Goal: Task Accomplishment & Management: Manage account settings

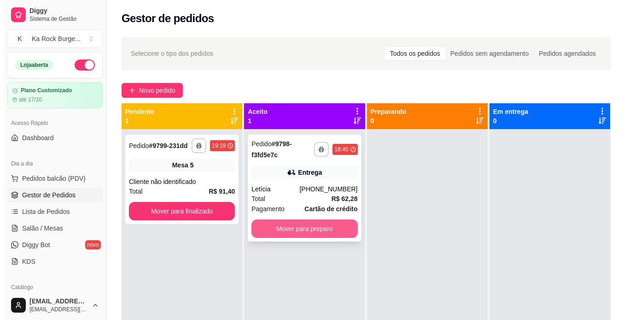
scroll to position [74, 0]
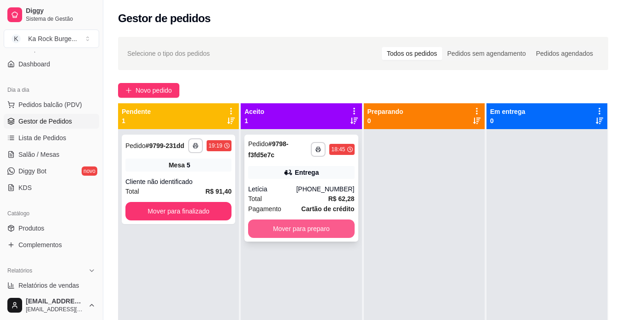
click at [334, 233] on button "Mover para preparo" at bounding box center [301, 228] width 106 height 18
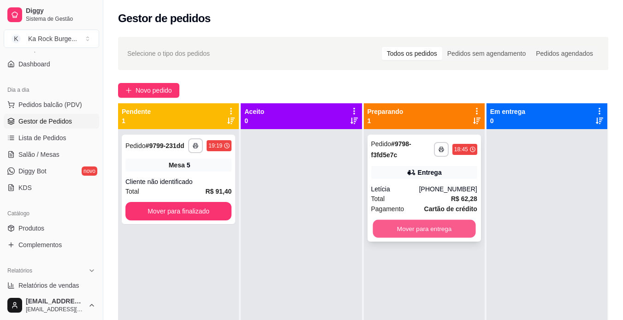
click at [435, 231] on button "Mover para entrega" at bounding box center [423, 229] width 103 height 18
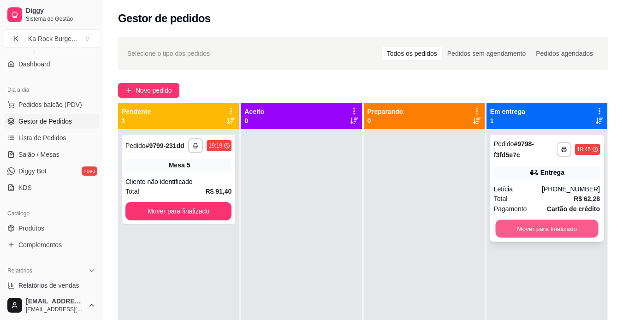
click at [531, 233] on button "Mover para finalizado" at bounding box center [546, 229] width 103 height 18
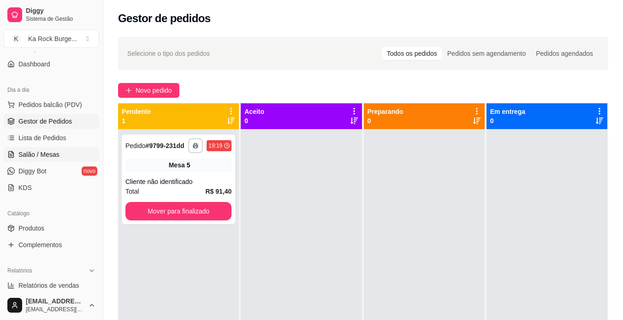
click at [29, 159] on span "Salão / Mesas" at bounding box center [38, 154] width 41 height 9
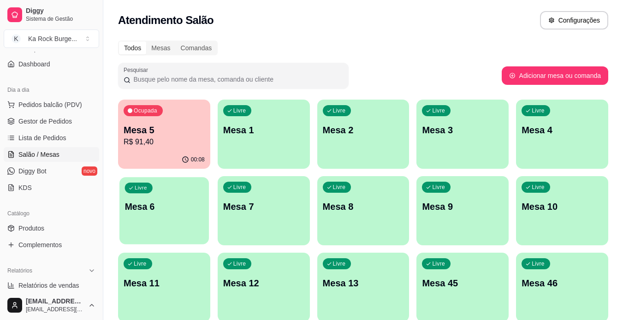
click at [132, 220] on div "Livre Mesa 6" at bounding box center [163, 205] width 89 height 56
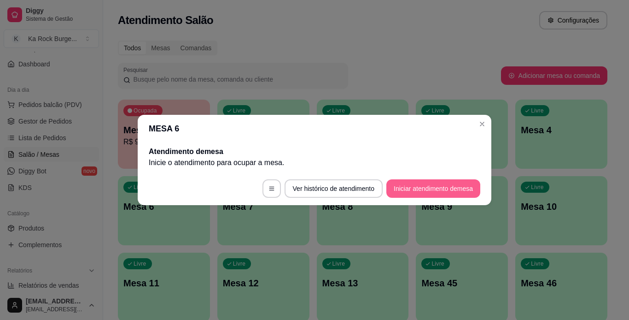
click at [425, 183] on button "Iniciar atendimento de mesa" at bounding box center [434, 188] width 94 height 18
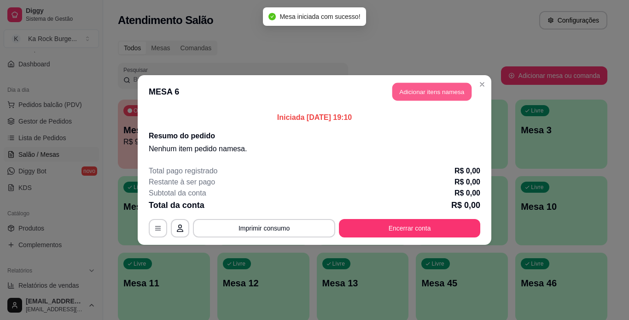
click at [417, 88] on button "Adicionar itens na mesa" at bounding box center [432, 92] width 79 height 18
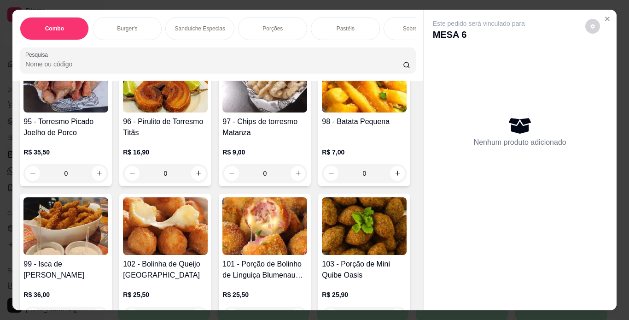
scroll to position [1756, 0]
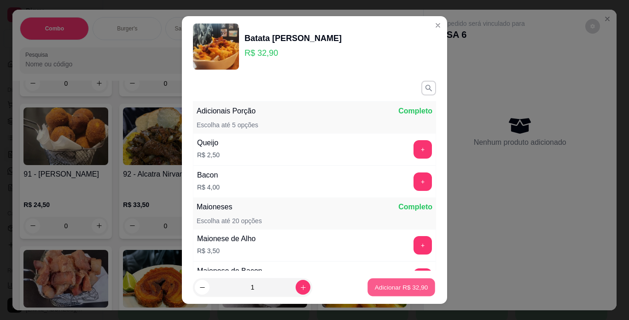
click at [377, 287] on p "Adicionar R$ 32,90" at bounding box center [401, 287] width 53 height 9
type input "1"
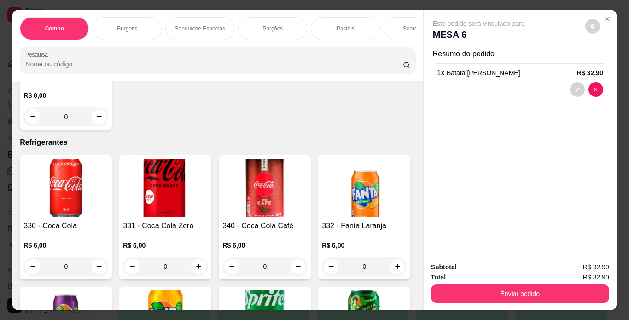
scroll to position [3855, 0]
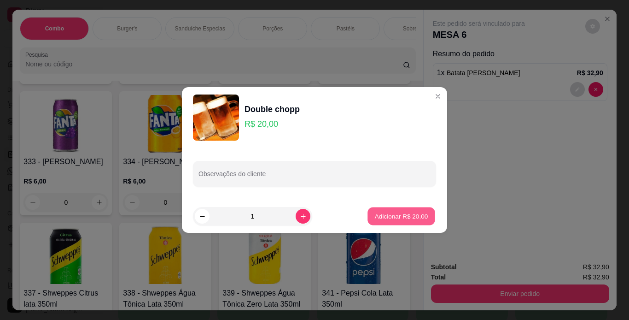
click at [386, 213] on p "Adicionar R$ 20,00" at bounding box center [401, 215] width 53 height 9
type input "1"
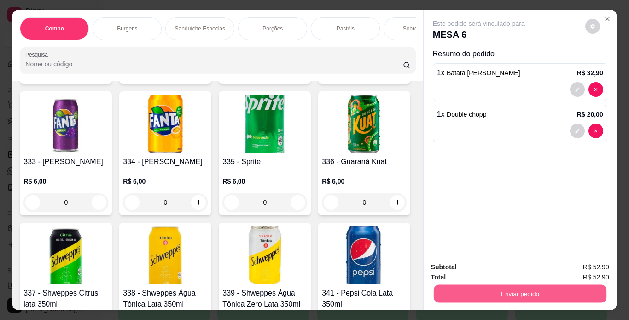
click at [455, 288] on button "Enviar pedido" at bounding box center [520, 294] width 173 height 18
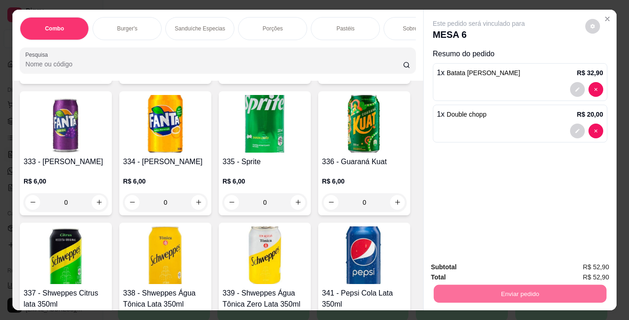
click at [587, 272] on button "Enviar pedido" at bounding box center [585, 268] width 52 height 18
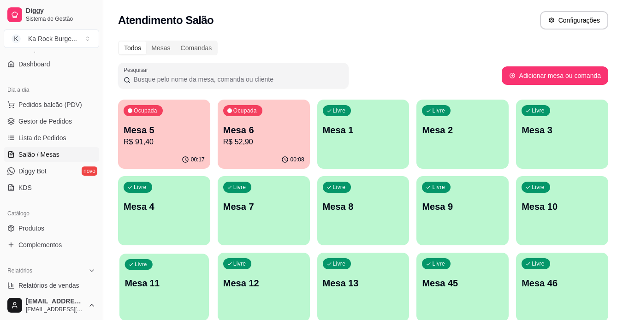
click at [168, 292] on div "Livre Mesa 11" at bounding box center [163, 281] width 89 height 56
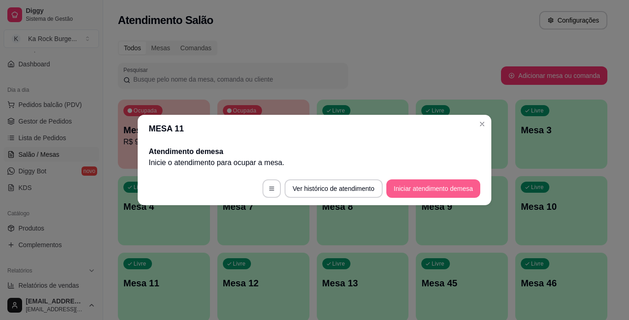
click at [441, 187] on button "Iniciar atendimento de mesa" at bounding box center [434, 188] width 94 height 18
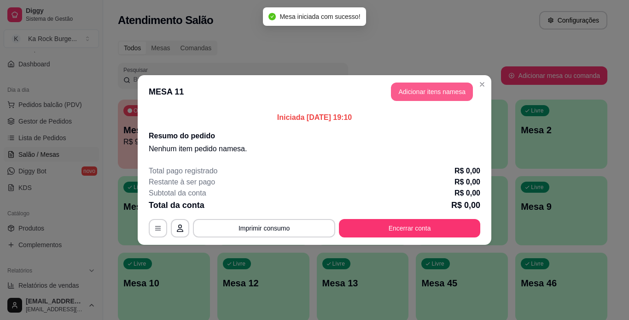
click at [436, 87] on button "Adicionar itens na mesa" at bounding box center [432, 91] width 82 height 18
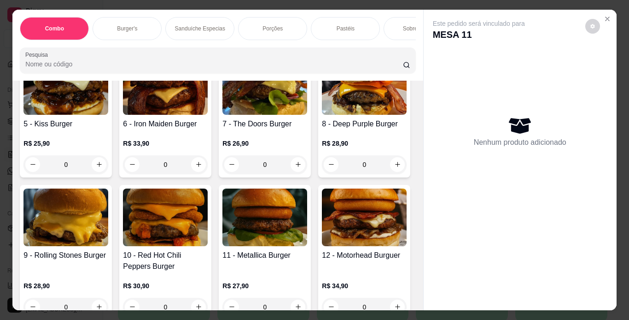
scroll to position [586, 0]
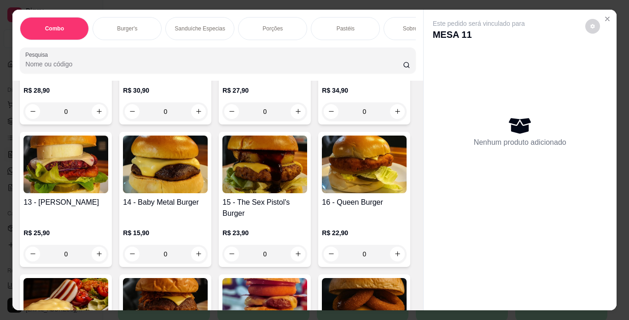
click at [322, 51] on img at bounding box center [364, 22] width 85 height 58
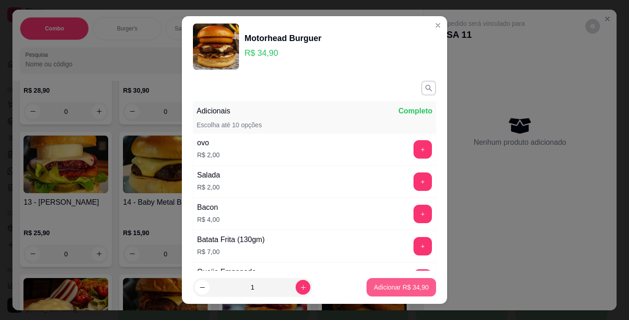
click at [406, 289] on p "Adicionar R$ 34,90" at bounding box center [401, 286] width 55 height 9
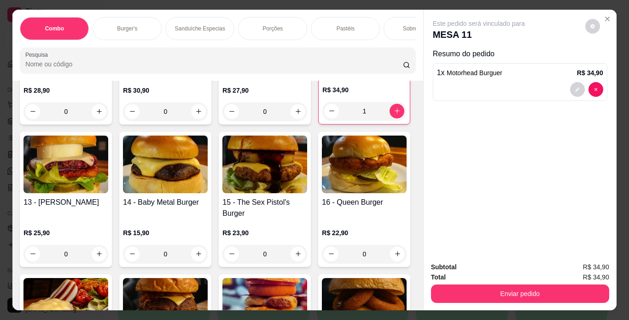
type input "1"
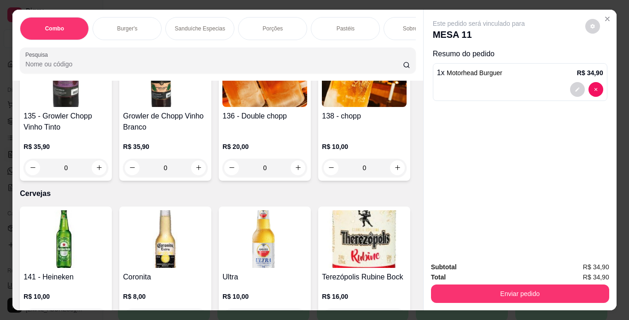
scroll to position [3221, 0]
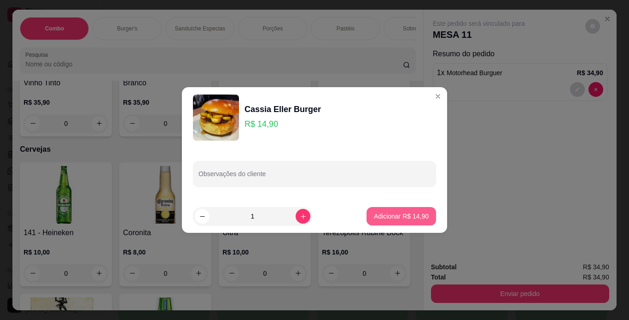
click at [400, 216] on p "Adicionar R$ 14,90" at bounding box center [401, 215] width 55 height 9
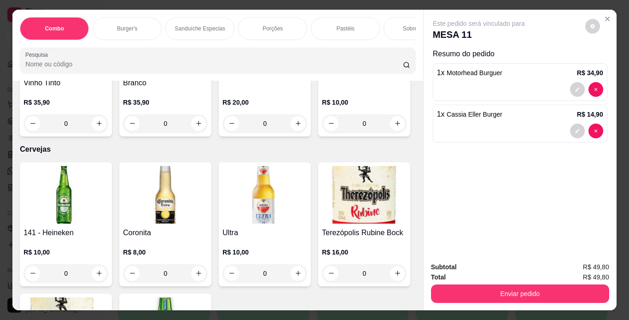
type input "1"
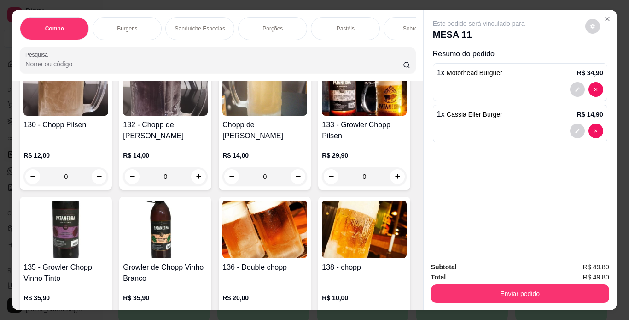
scroll to position [2831, 0]
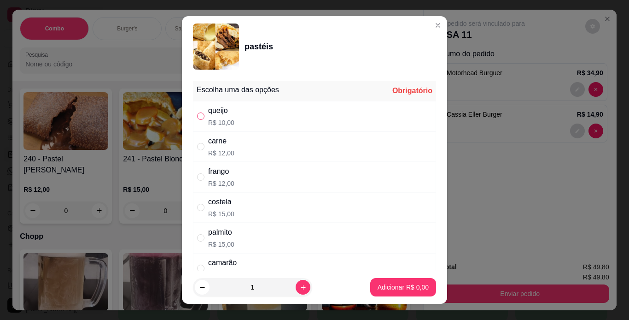
click at [197, 117] on input "" at bounding box center [200, 115] width 7 height 7
radio input "true"
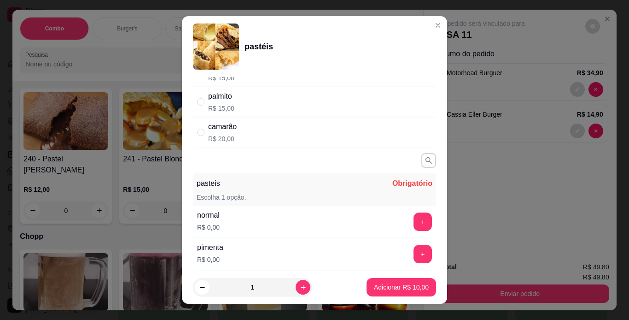
scroll to position [184, 0]
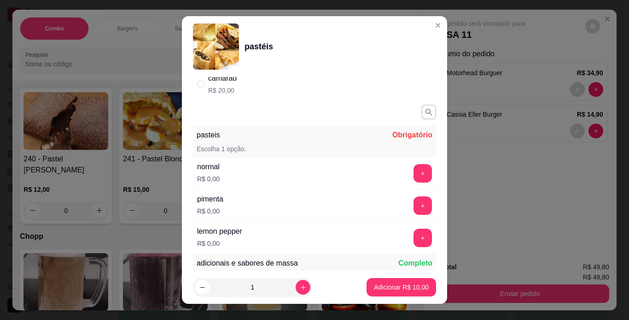
click at [410, 209] on div "+" at bounding box center [423, 205] width 26 height 18
click at [414, 209] on button "+" at bounding box center [423, 205] width 18 height 18
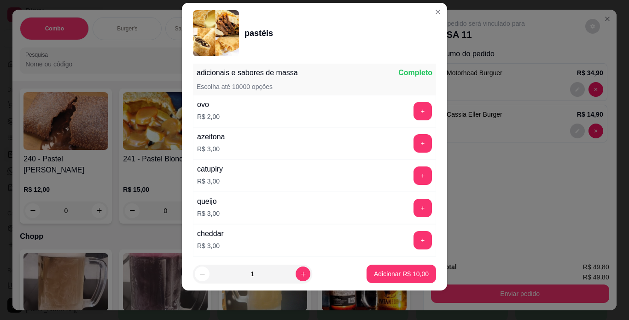
scroll to position [531, 0]
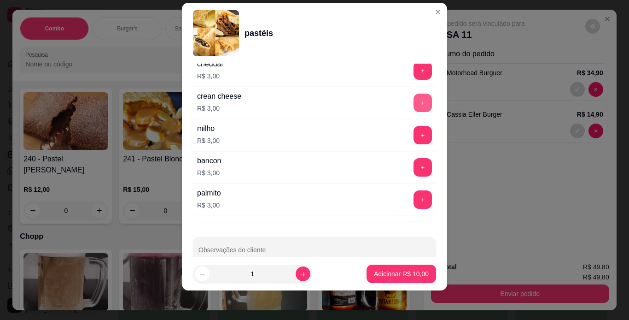
click at [414, 103] on button "+" at bounding box center [423, 103] width 18 height 18
click at [388, 272] on p "Adicionar R$ 13,00" at bounding box center [401, 273] width 55 height 9
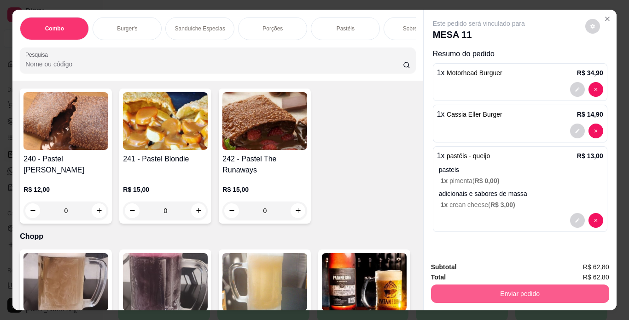
click at [456, 290] on button "Enviar pedido" at bounding box center [520, 293] width 178 height 18
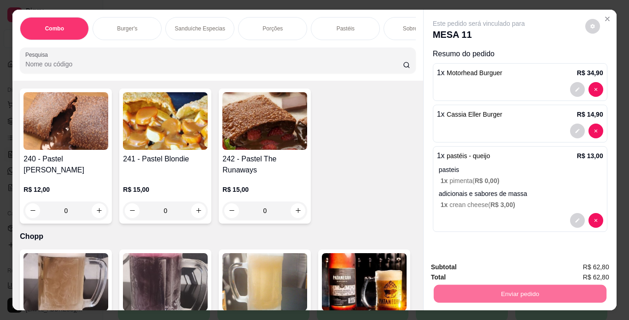
click at [568, 270] on button "Enviar pedido" at bounding box center [585, 268] width 52 height 18
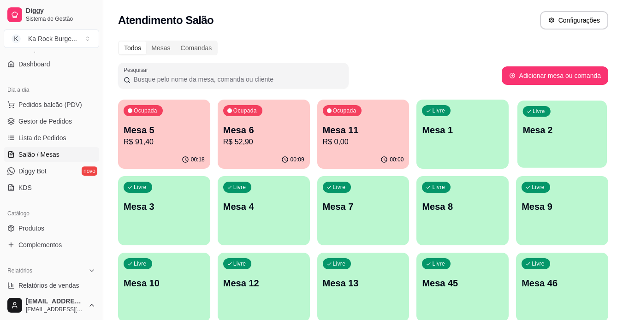
click at [558, 128] on p "Mesa 2" at bounding box center [562, 130] width 79 height 12
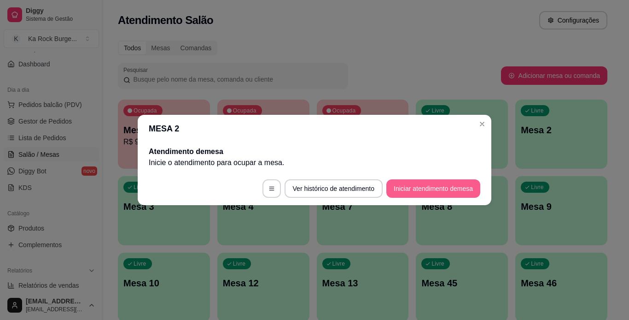
click at [443, 190] on button "Iniciar atendimento de mesa" at bounding box center [434, 188] width 94 height 18
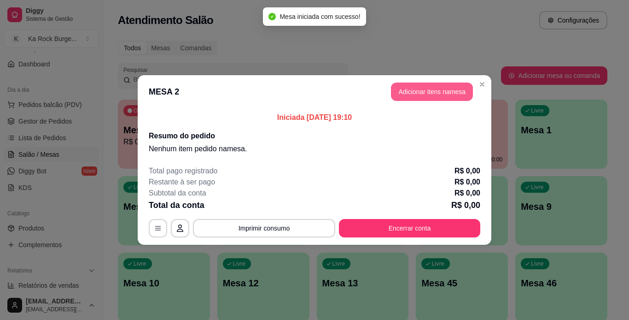
click at [429, 97] on button "Adicionar itens na mesa" at bounding box center [432, 91] width 82 height 18
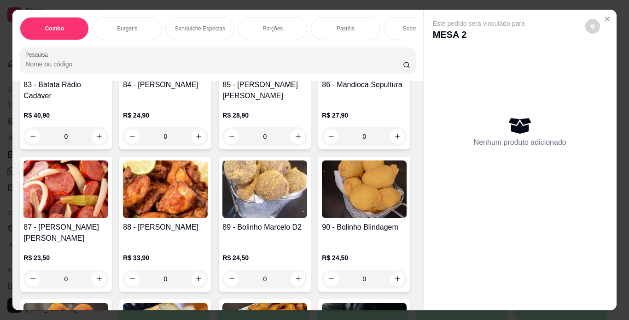
scroll to position [1756, 0]
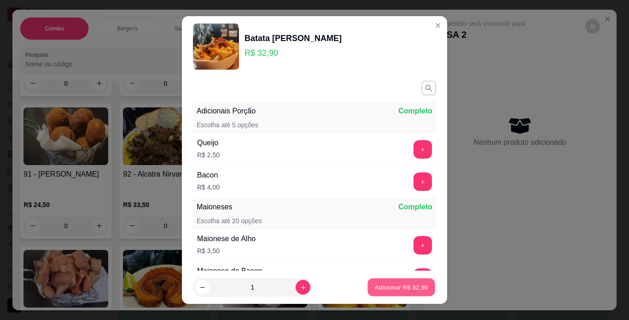
click at [388, 282] on button "Adicionar R$ 32,90" at bounding box center [402, 287] width 68 height 18
type input "1"
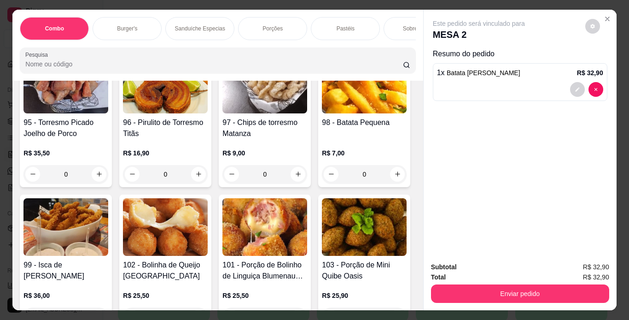
scroll to position [2147, 0]
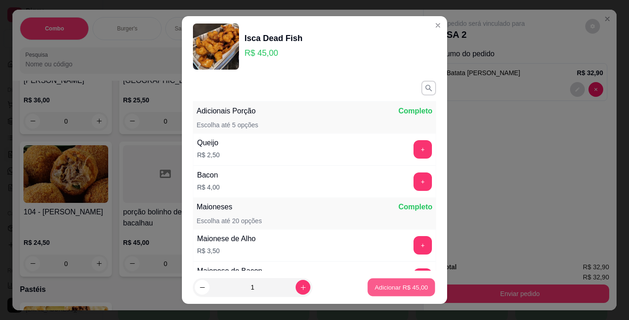
click at [391, 291] on p "Adicionar R$ 45,00" at bounding box center [401, 287] width 53 height 9
type input "1"
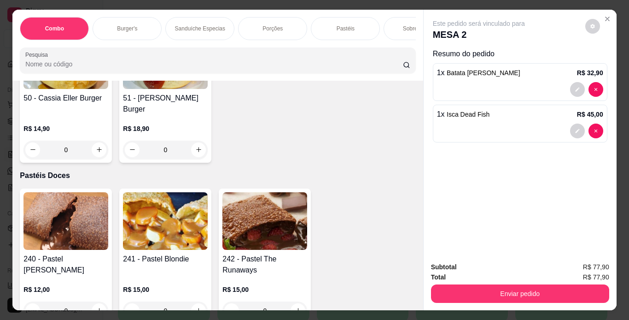
scroll to position [2927, 0]
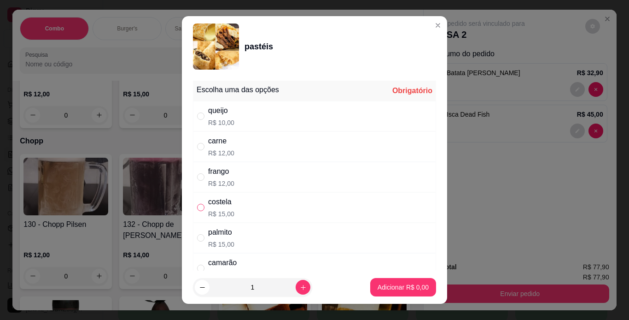
click at [200, 207] on input "" at bounding box center [200, 207] width 7 height 7
radio input "true"
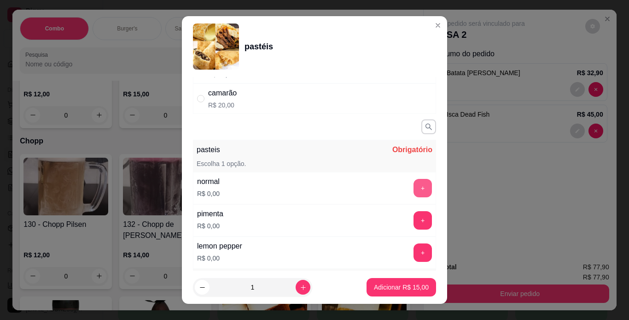
click at [414, 186] on button "+" at bounding box center [423, 188] width 18 height 18
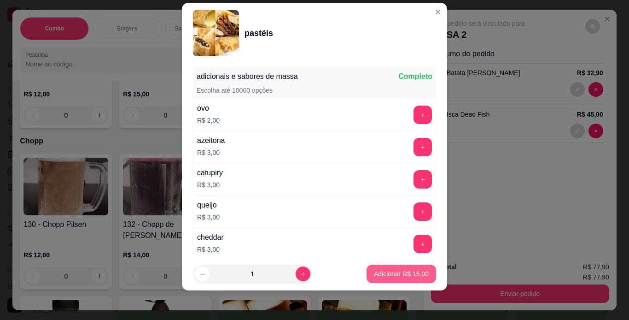
scroll to position [361, 0]
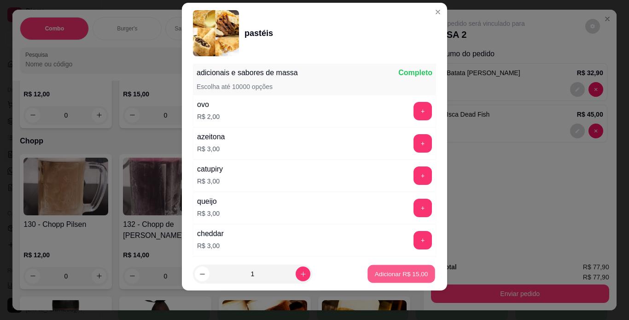
click at [400, 274] on p "Adicionar R$ 15,00" at bounding box center [401, 274] width 53 height 9
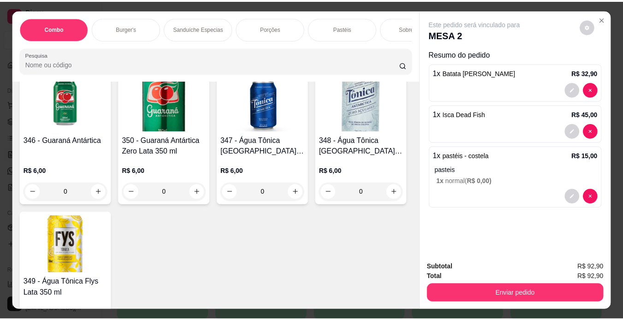
scroll to position [4488, 0]
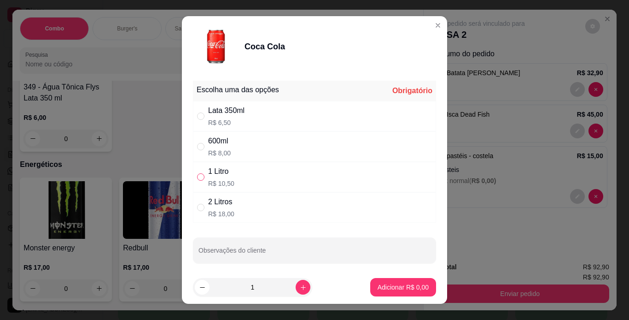
click at [200, 176] on input "" at bounding box center [200, 176] width 7 height 7
radio input "true"
click at [385, 291] on p "Adicionar R$ 10,50" at bounding box center [401, 286] width 55 height 9
type input "1"
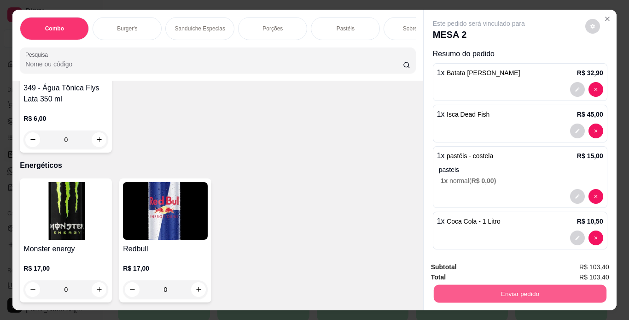
click at [456, 290] on button "Enviar pedido" at bounding box center [520, 294] width 173 height 18
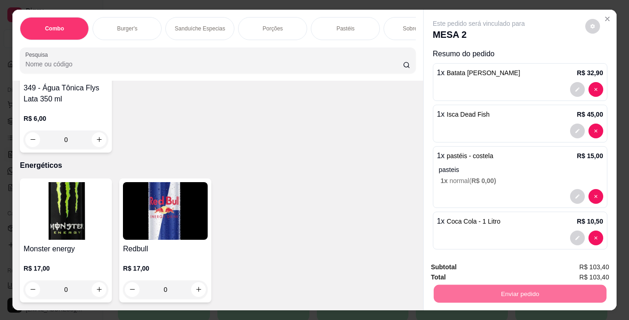
click at [580, 267] on button "Enviar pedido" at bounding box center [585, 268] width 52 height 18
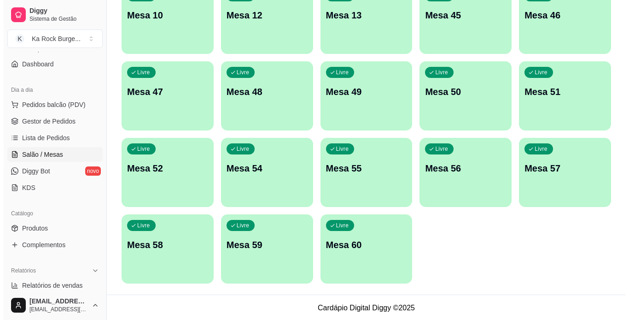
scroll to position [269, 0]
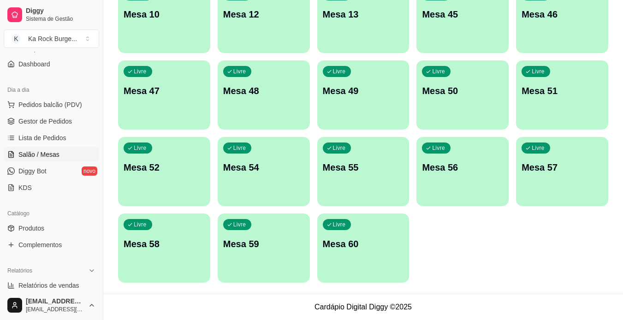
click at [375, 239] on p "Mesa 60" at bounding box center [363, 243] width 81 height 13
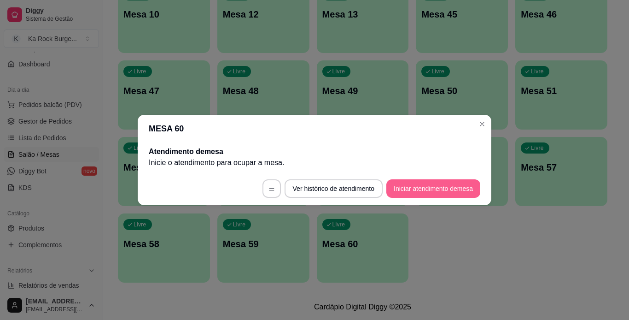
click at [439, 186] on button "Iniciar atendimento de mesa" at bounding box center [434, 188] width 94 height 18
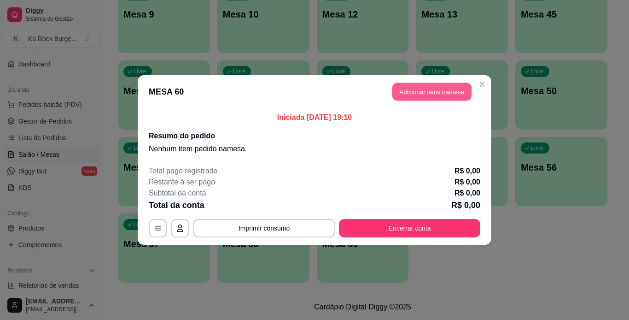
click at [410, 95] on button "Adicionar itens na mesa" at bounding box center [432, 92] width 79 height 18
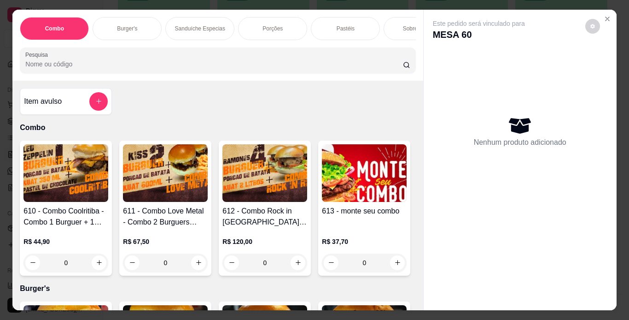
click at [269, 26] on p "Porções" at bounding box center [273, 28] width 20 height 7
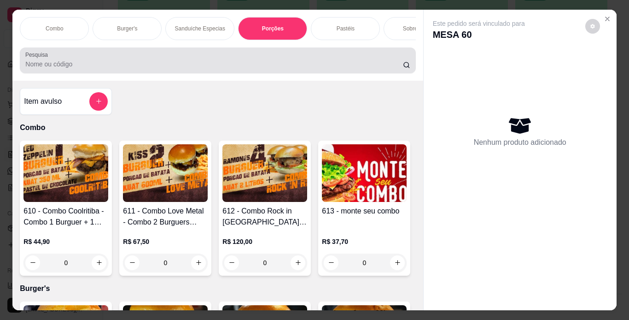
scroll to position [23, 0]
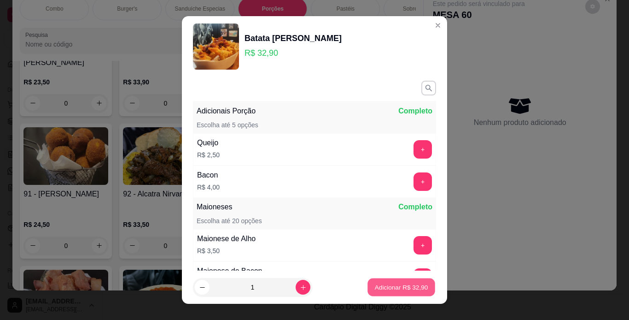
click at [413, 287] on p "Adicionar R$ 32,90" at bounding box center [401, 287] width 53 height 9
type input "1"
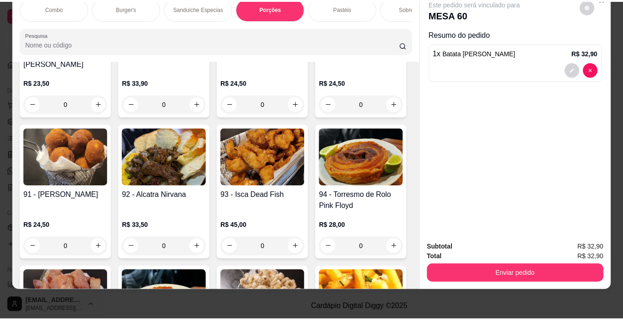
scroll to position [0, 0]
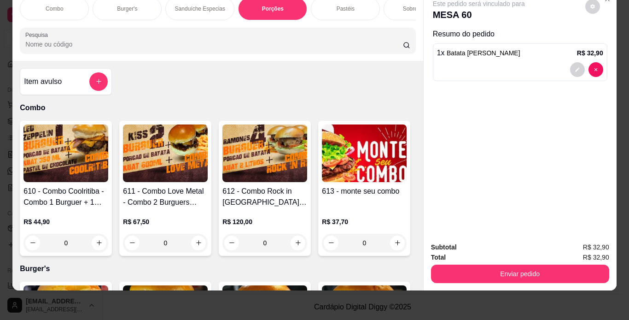
click at [93, 85] on button "add-separate-item" at bounding box center [98, 81] width 18 height 18
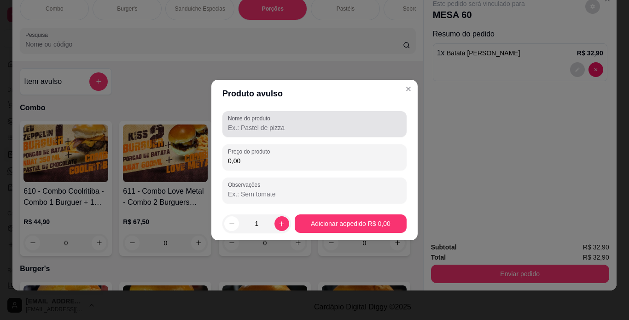
click at [234, 130] on input "Nome do produto" at bounding box center [314, 127] width 173 height 9
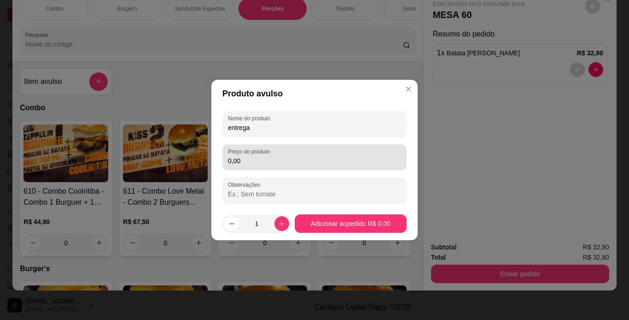
type input "entrega"
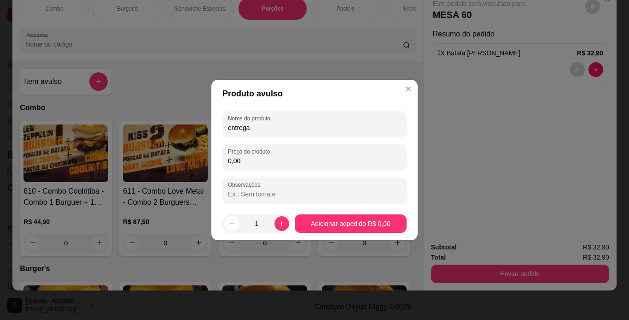
click at [273, 161] on input "0,00" at bounding box center [314, 160] width 173 height 9
type input "7,10"
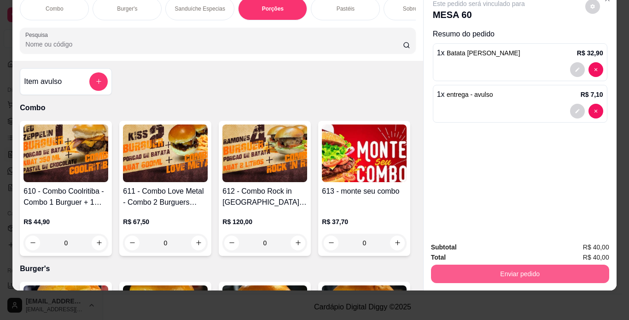
click at [520, 269] on button "Enviar pedido" at bounding box center [520, 273] width 178 height 18
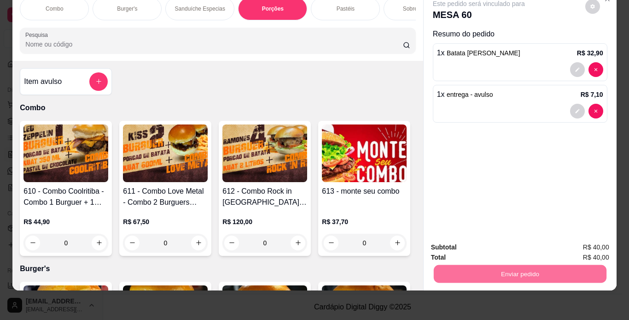
click at [579, 244] on button "Enviar pedido" at bounding box center [585, 244] width 52 height 18
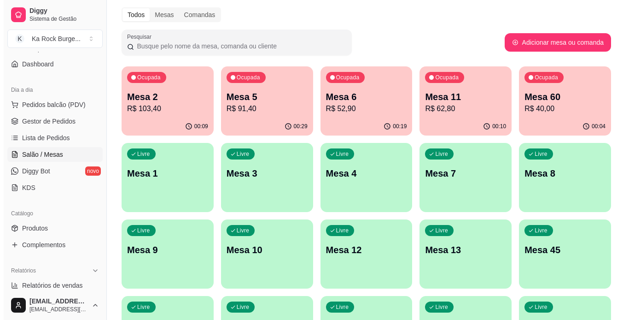
scroll to position [19, 0]
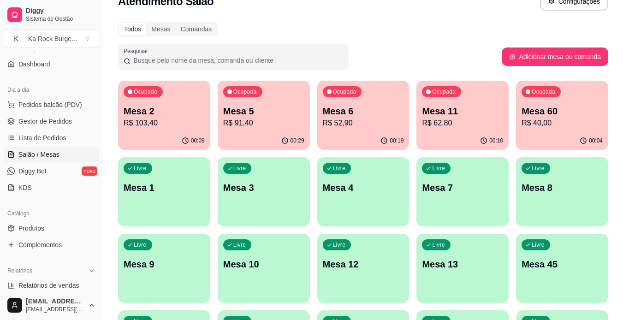
click at [357, 115] on p "Mesa 6" at bounding box center [363, 111] width 81 height 13
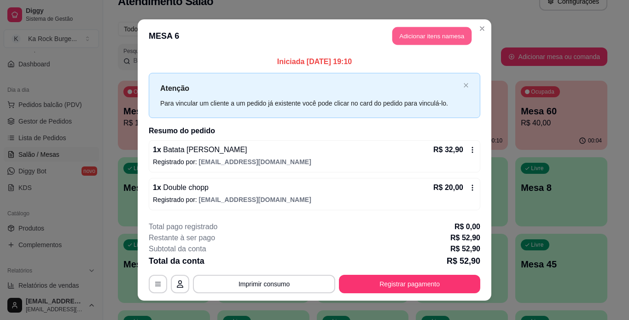
click at [406, 31] on button "Adicionar itens na mesa" at bounding box center [432, 36] width 79 height 18
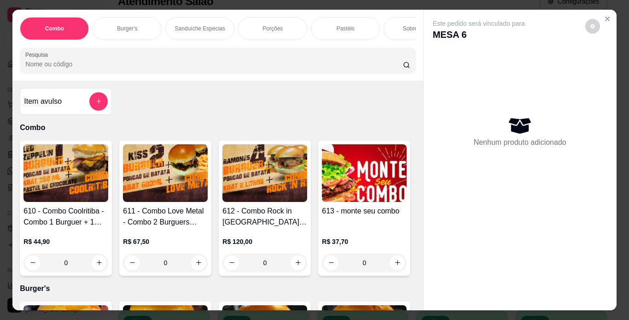
scroll to position [0, 346]
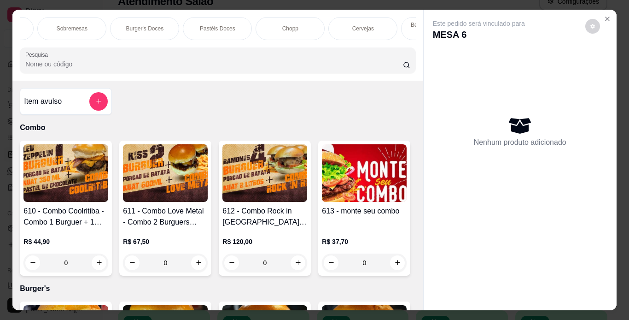
click at [299, 25] on div "Chopp" at bounding box center [290, 28] width 69 height 23
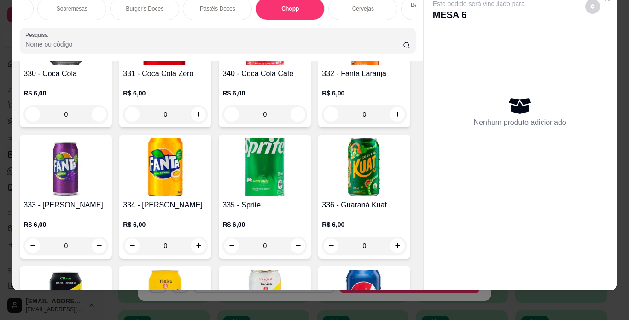
scroll to position [3807, 0]
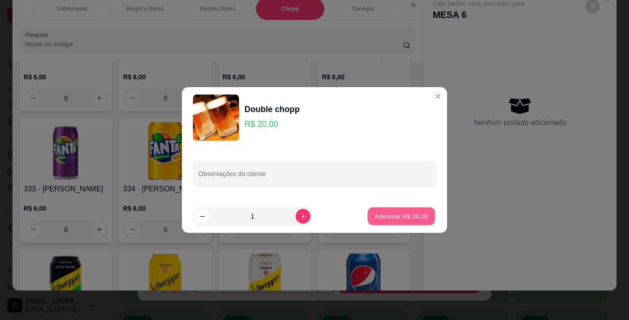
click at [411, 215] on p "Adicionar R$ 20,00" at bounding box center [401, 215] width 53 height 9
type input "1"
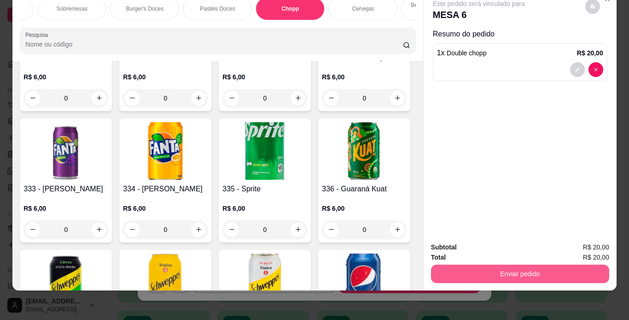
click at [519, 272] on button "Enviar pedido" at bounding box center [520, 273] width 178 height 18
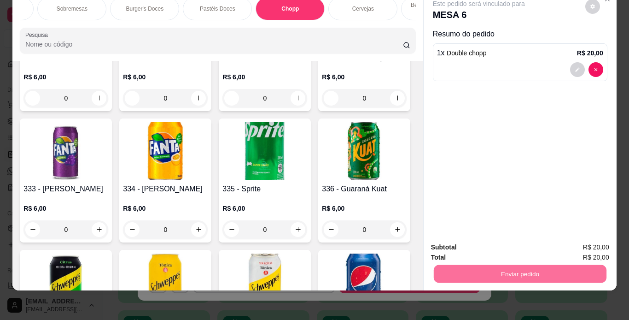
click at [575, 240] on button "Enviar pedido" at bounding box center [585, 243] width 51 height 17
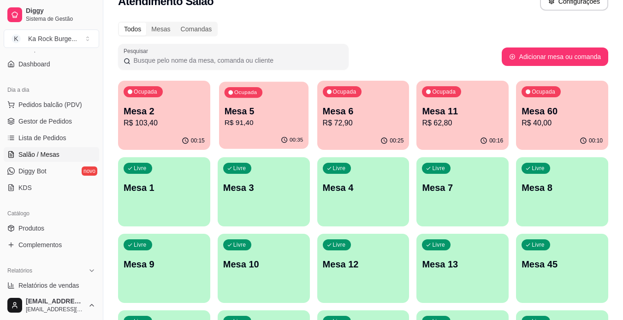
click at [256, 114] on p "Mesa 5" at bounding box center [263, 111] width 79 height 12
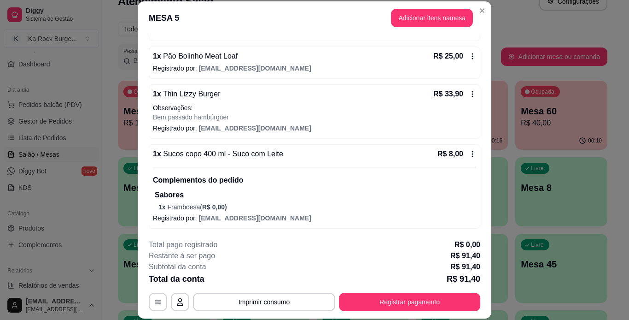
scroll to position [114, 0]
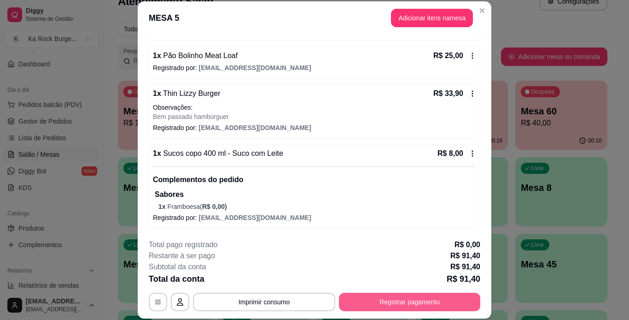
click at [388, 305] on button "Registrar pagamento" at bounding box center [409, 302] width 141 height 18
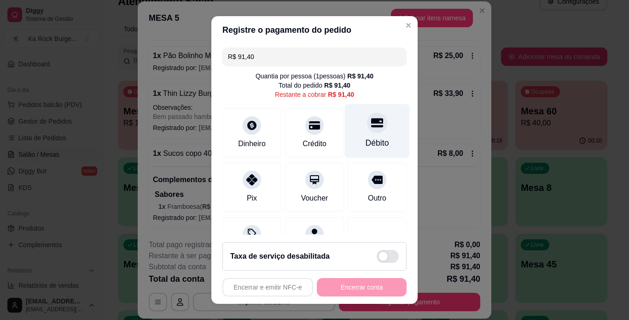
click at [348, 130] on div "Débito" at bounding box center [377, 131] width 65 height 54
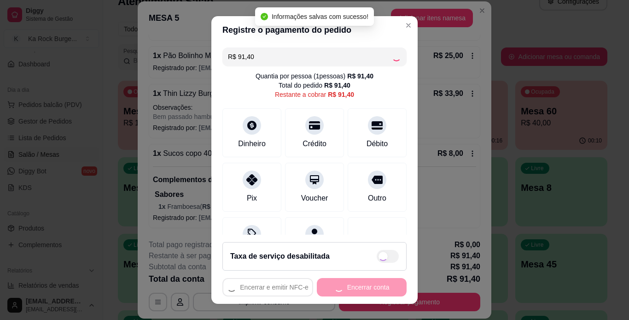
type input "R$ 0,00"
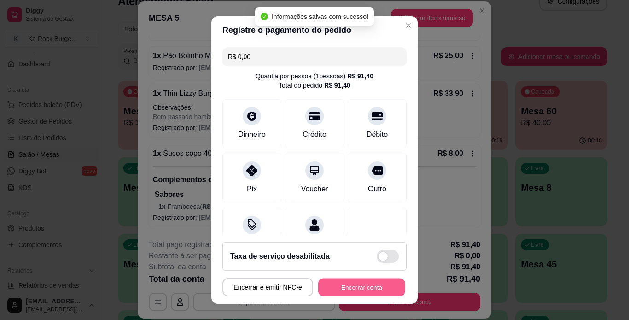
click at [364, 292] on button "Encerrar conta" at bounding box center [361, 287] width 87 height 18
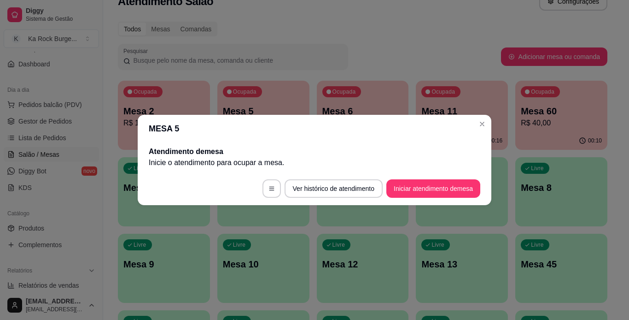
scroll to position [0, 0]
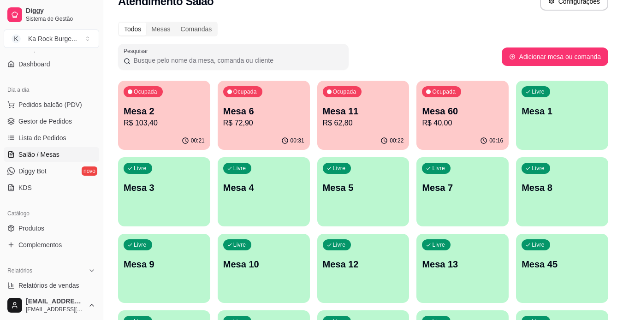
click at [374, 111] on p "Mesa 11" at bounding box center [363, 111] width 81 height 13
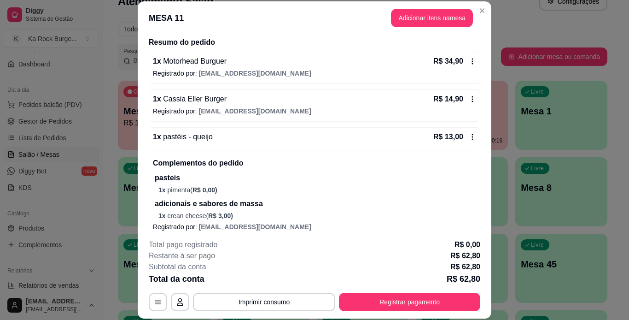
scroll to position [80, 0]
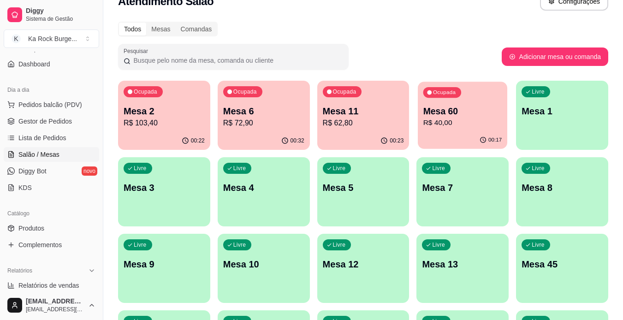
click at [503, 124] on div "Ocupada Mesa 60 R$ 40,00" at bounding box center [461, 107] width 89 height 50
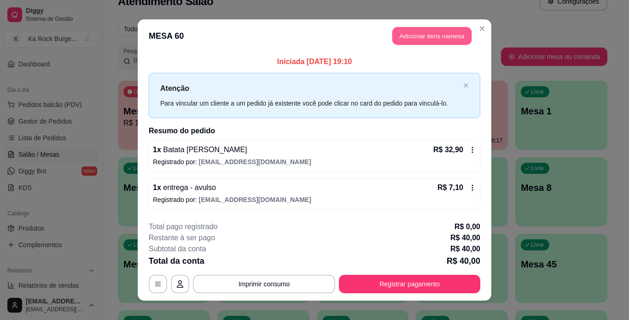
click at [421, 35] on button "Adicionar itens na mesa" at bounding box center [432, 36] width 79 height 18
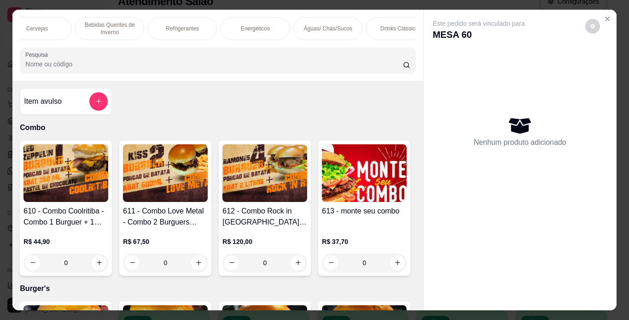
scroll to position [0, 681]
click at [182, 25] on p "Refrigerantes" at bounding box center [173, 28] width 33 height 7
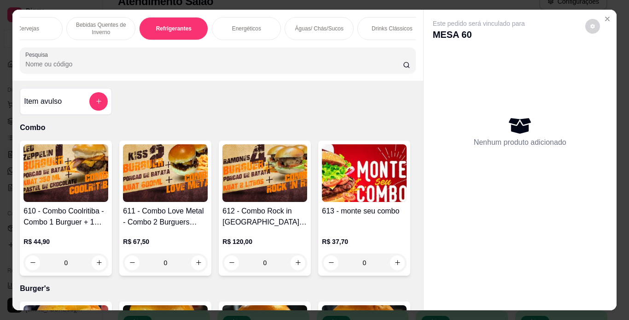
scroll to position [23, 0]
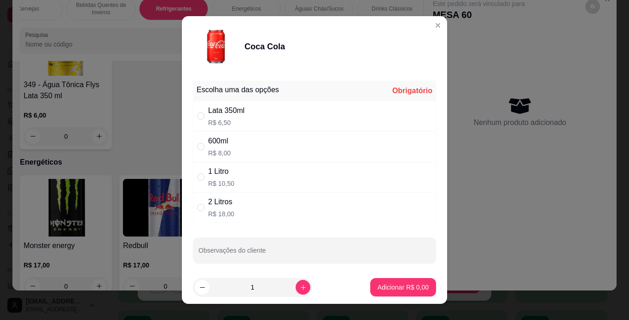
click at [255, 210] on div "2 Litros R$ 18,00" at bounding box center [314, 207] width 243 height 30
radio input "true"
click at [401, 292] on button "Adicionar R$ 18,00" at bounding box center [402, 287] width 70 height 18
type input "1"
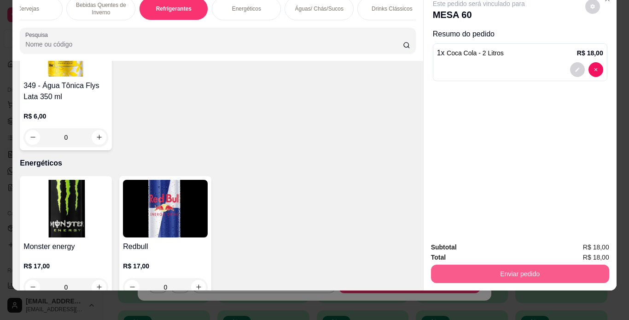
click at [577, 264] on button "Enviar pedido" at bounding box center [520, 273] width 178 height 18
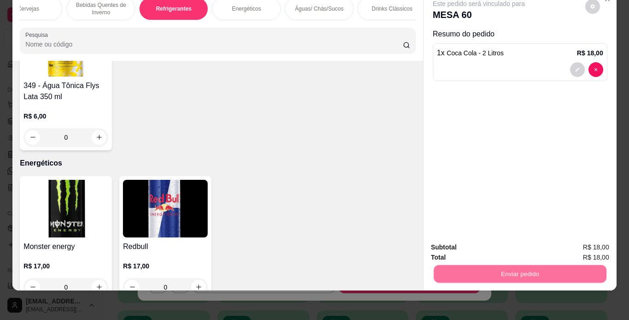
click at [587, 251] on button "Enviar pedido" at bounding box center [585, 244] width 52 height 18
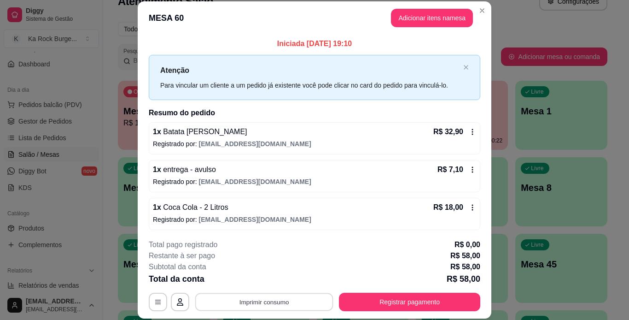
click at [309, 301] on button "Imprimir consumo" at bounding box center [264, 302] width 138 height 18
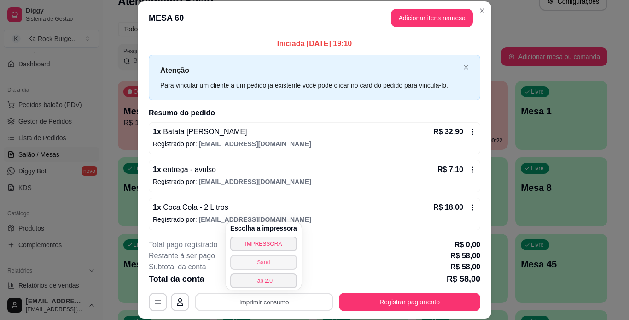
click at [265, 263] on button "Sand" at bounding box center [263, 262] width 67 height 15
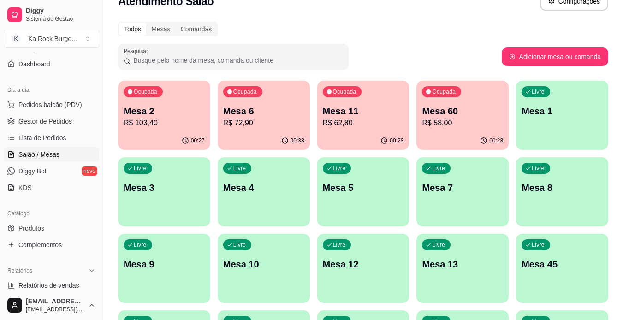
click at [354, 120] on p "R$ 62,80" at bounding box center [363, 122] width 81 height 11
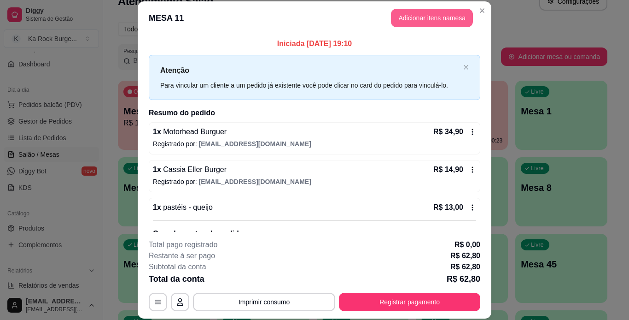
click at [429, 13] on button "Adicionar itens na mesa" at bounding box center [432, 18] width 82 height 18
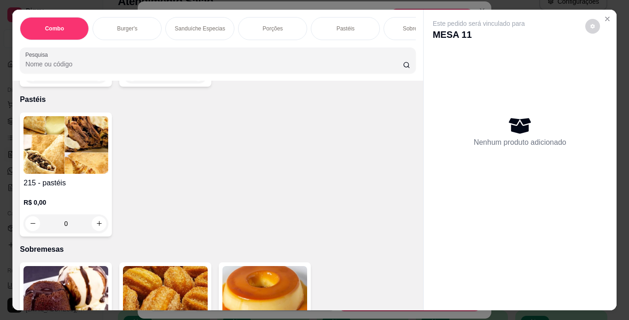
scroll to position [2342, 0]
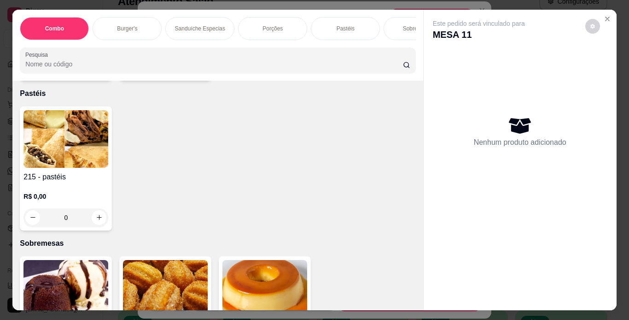
click at [424, 285] on div "Este pedido será vinculado para MESA 11 Nenhum produto adicionado" at bounding box center [520, 153] width 193 height 286
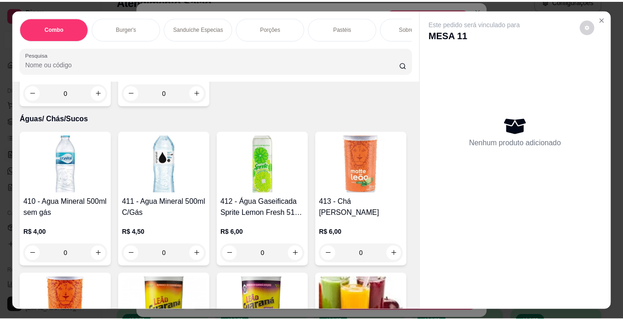
scroll to position [4488, 0]
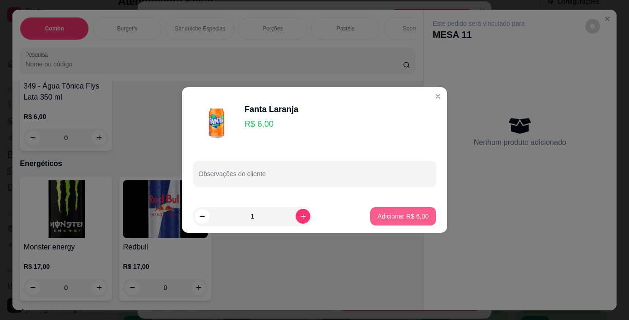
click at [409, 220] on p "Adicionar R$ 6,00" at bounding box center [403, 215] width 51 height 9
type input "1"
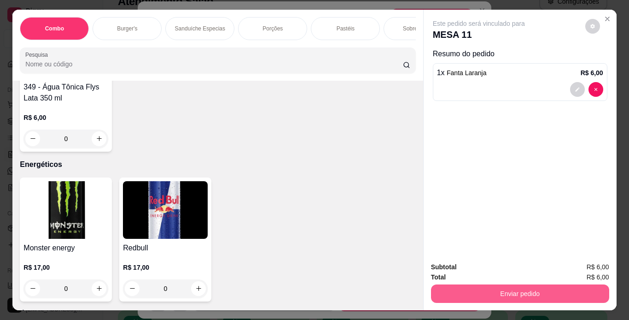
click at [456, 291] on button "Enviar pedido" at bounding box center [520, 293] width 178 height 18
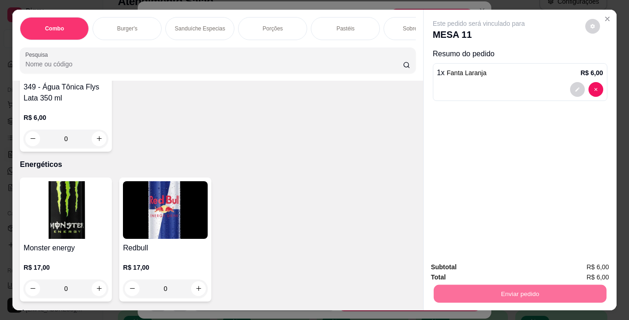
click at [578, 270] on button "Enviar pedido" at bounding box center [585, 267] width 51 height 17
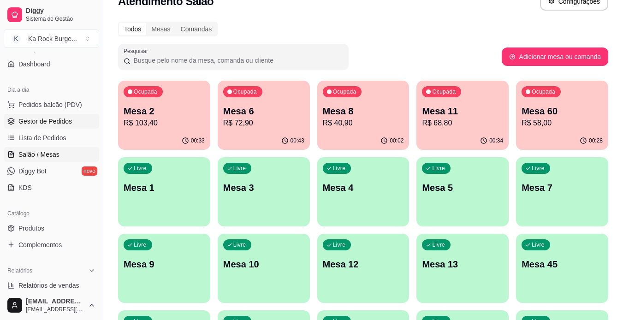
click at [52, 127] on link "Gestor de Pedidos" at bounding box center [51, 121] width 95 height 15
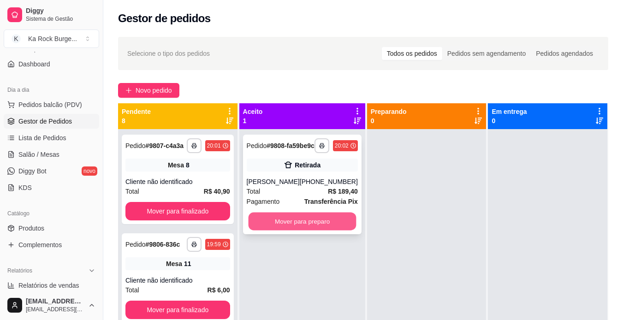
click at [294, 227] on button "Mover para preparo" at bounding box center [302, 221] width 108 height 18
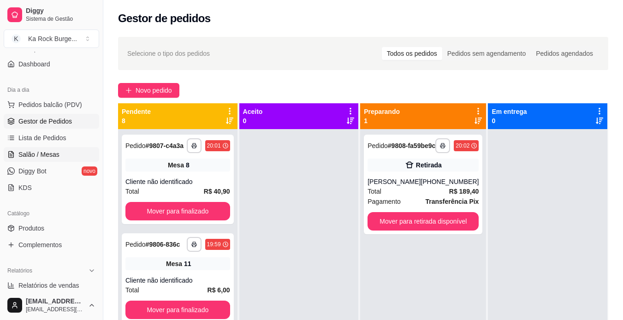
click at [33, 149] on link "Salão / Mesas" at bounding box center [51, 154] width 95 height 15
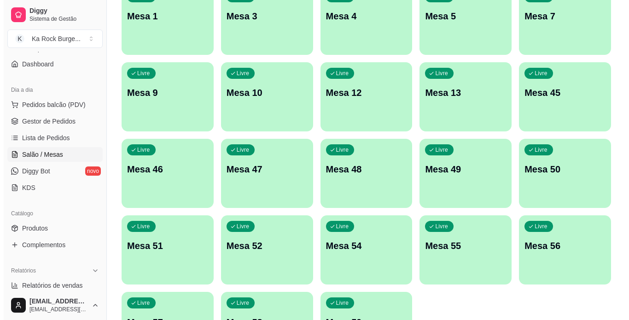
scroll to position [209, 0]
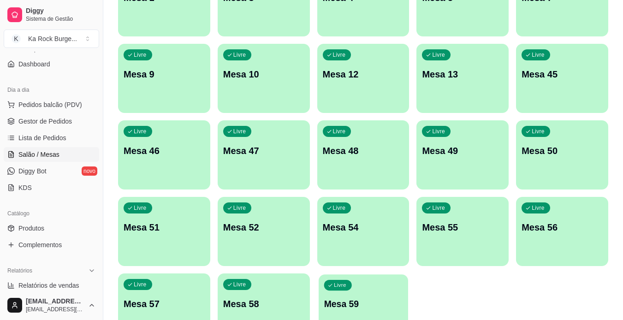
click at [376, 290] on div "Livre Mesa 59" at bounding box center [362, 302] width 89 height 56
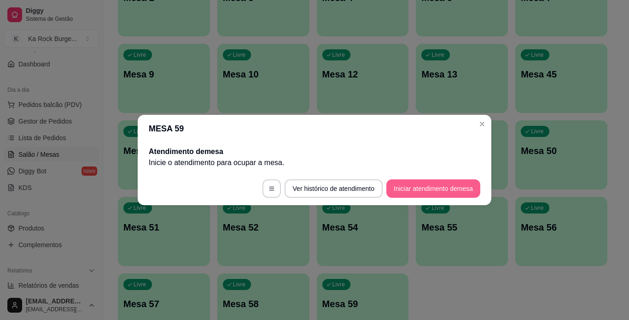
click at [425, 188] on button "Iniciar atendimento de mesa" at bounding box center [434, 188] width 94 height 18
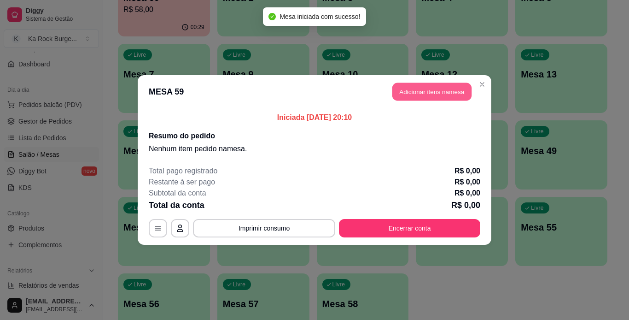
click at [405, 91] on button "Adicionar itens na mesa" at bounding box center [432, 92] width 79 height 18
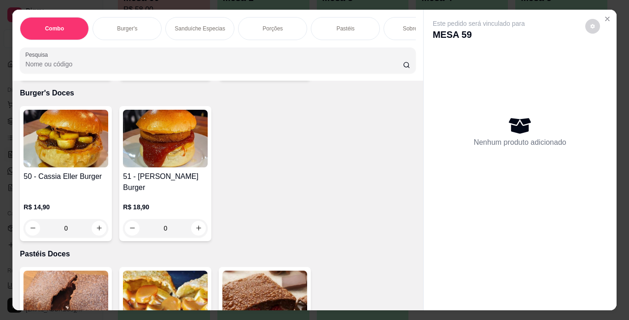
scroll to position [2927, 0]
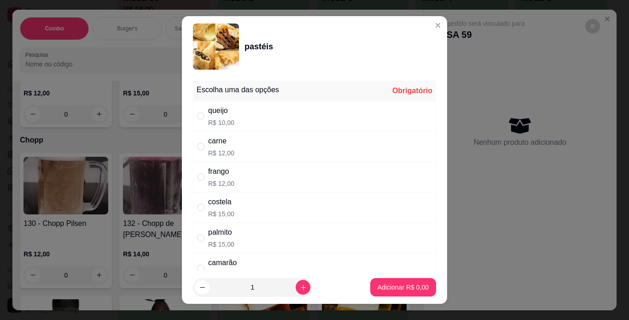
click at [233, 264] on div "camarão" at bounding box center [222, 262] width 29 height 11
radio input "true"
click at [296, 293] on button "increase-product-quantity" at bounding box center [303, 287] width 15 height 15
type input "2"
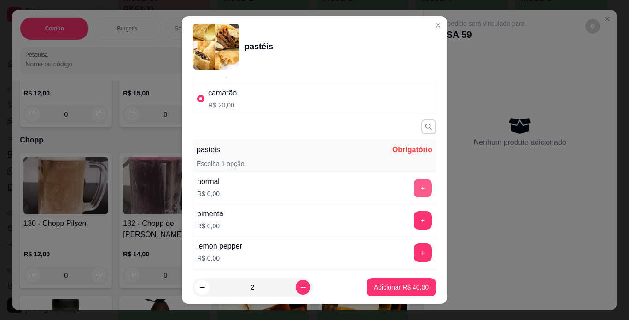
click at [414, 190] on button "+" at bounding box center [423, 188] width 18 height 18
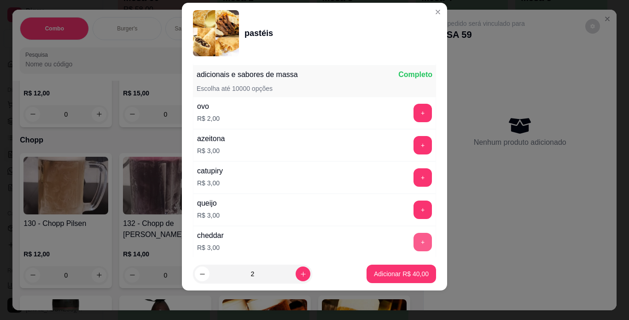
scroll to position [361, 0]
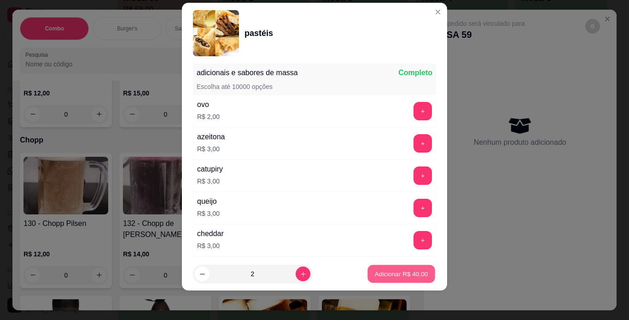
click at [382, 277] on p "Adicionar R$ 40,00" at bounding box center [401, 274] width 53 height 9
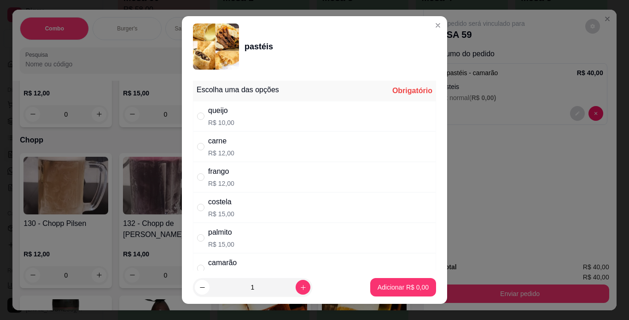
drag, startPoint x: 199, startPoint y: 147, endPoint x: 207, endPoint y: 140, distance: 11.7
click at [202, 146] on div "" at bounding box center [202, 146] width 11 height 10
radio input "true"
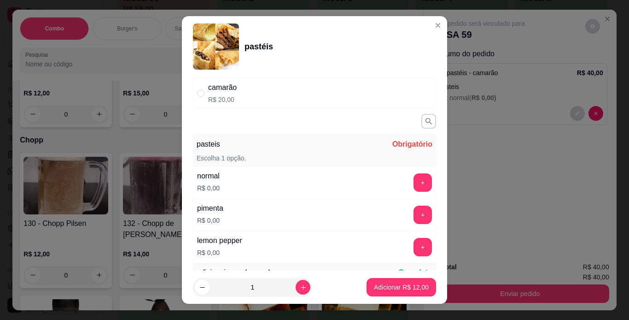
scroll to position [184, 0]
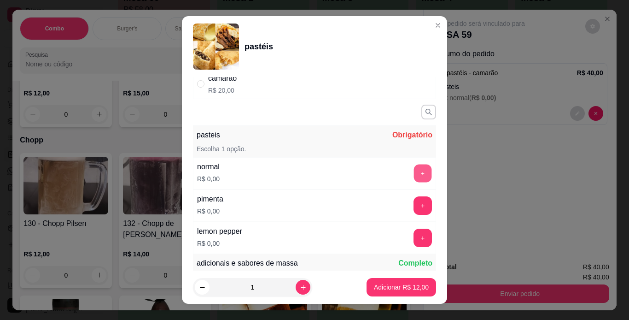
click at [414, 170] on button "+" at bounding box center [423, 173] width 18 height 18
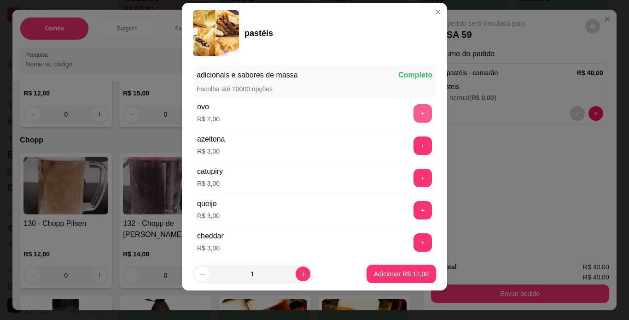
scroll to position [361, 0]
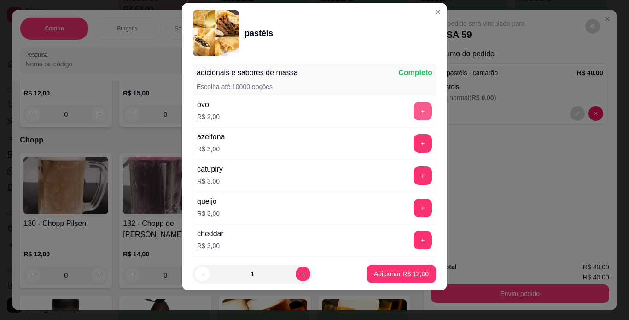
click at [414, 111] on button "+" at bounding box center [423, 111] width 18 height 18
click at [298, 279] on div "1" at bounding box center [253, 273] width 116 height 18
click at [300, 275] on icon "increase-product-quantity" at bounding box center [303, 273] width 7 height 7
type input "2"
click at [401, 274] on p "Adicionar R$ 28,00" at bounding box center [401, 273] width 55 height 9
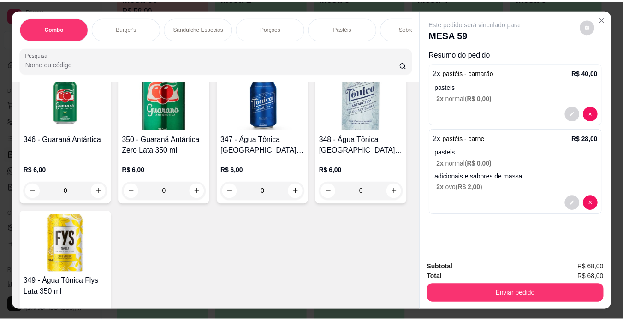
scroll to position [4488, 0]
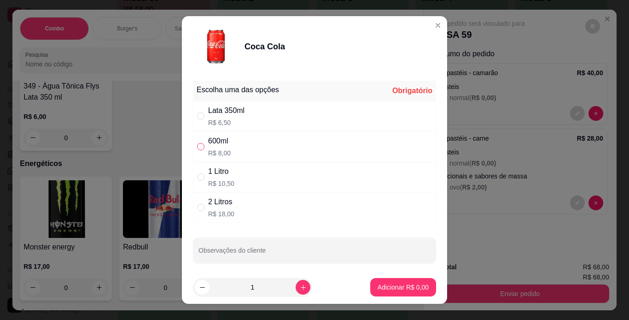
click at [197, 144] on input "" at bounding box center [200, 146] width 7 height 7
radio input "true"
click at [378, 291] on p "Adicionar R$ 8,00" at bounding box center [403, 287] width 50 height 9
type input "1"
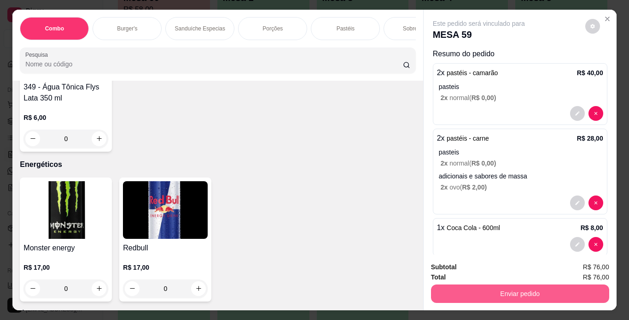
click at [453, 288] on button "Enviar pedido" at bounding box center [520, 293] width 178 height 18
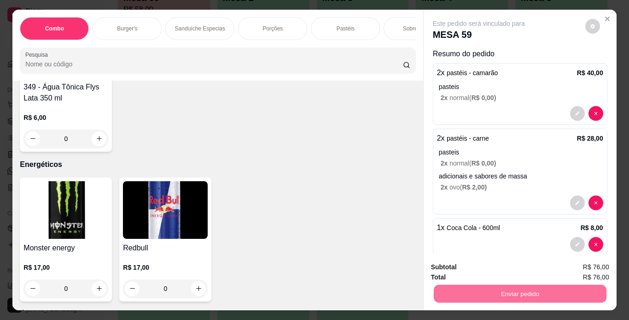
click at [587, 262] on button "Enviar pedido" at bounding box center [585, 267] width 51 height 17
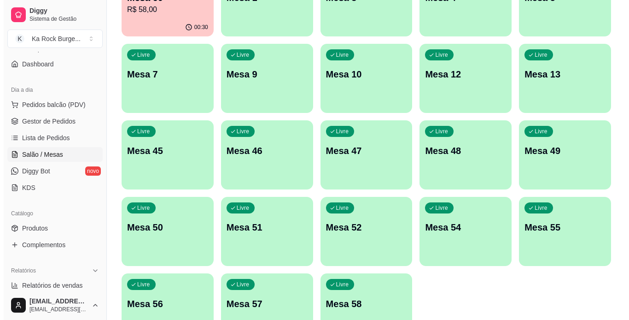
scroll to position [0, 0]
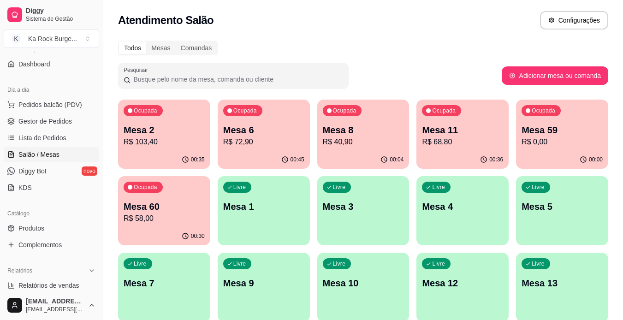
click at [256, 148] on div "Ocupada Mesa 6 R$ 72,90" at bounding box center [263, 125] width 92 height 51
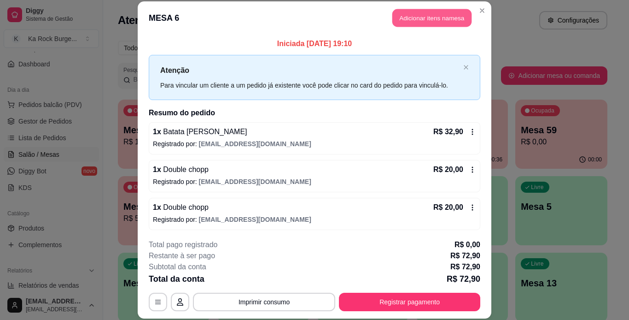
click at [435, 23] on button "Adicionar itens na mesa" at bounding box center [432, 18] width 79 height 18
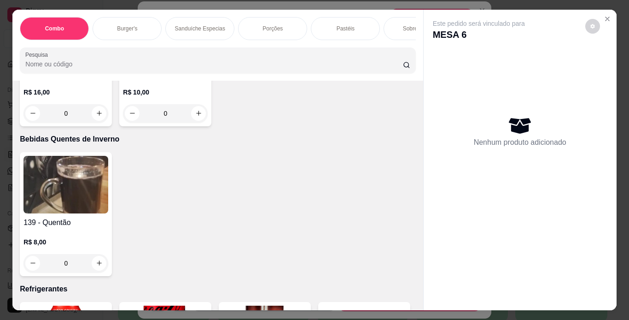
scroll to position [3708, 0]
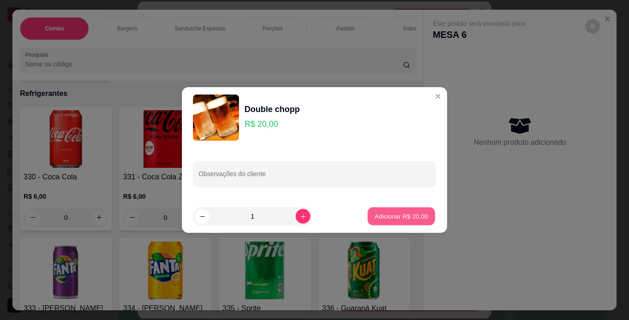
click at [399, 216] on p "Adicionar R$ 20,00" at bounding box center [401, 215] width 53 height 9
type input "1"
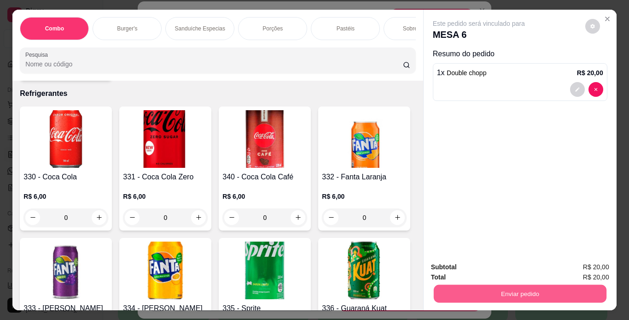
click at [479, 294] on button "Enviar pedido" at bounding box center [520, 294] width 173 height 18
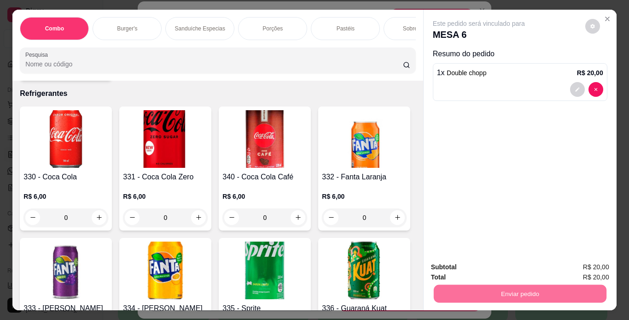
click at [585, 268] on button "Enviar pedido" at bounding box center [585, 267] width 51 height 17
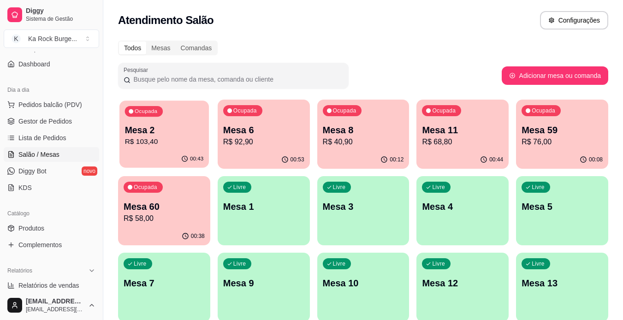
click at [159, 134] on p "Mesa 2" at bounding box center [164, 130] width 79 height 12
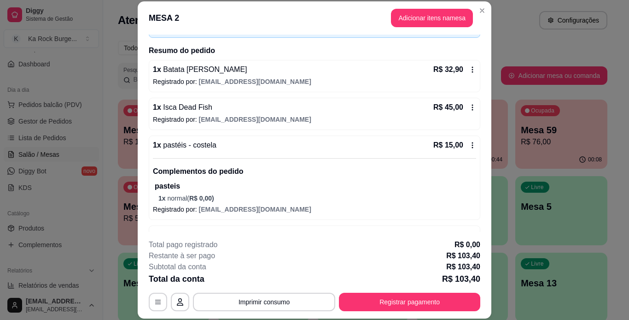
scroll to position [92, 0]
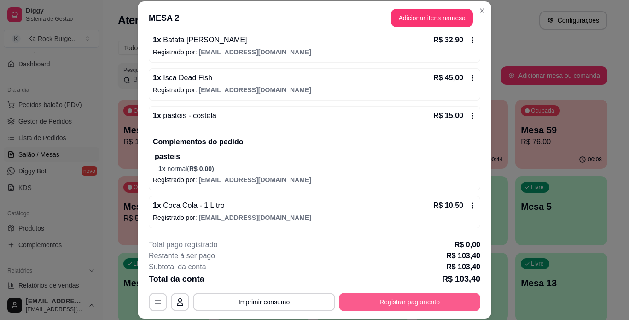
click at [421, 300] on button "Registrar pagamento" at bounding box center [409, 302] width 141 height 18
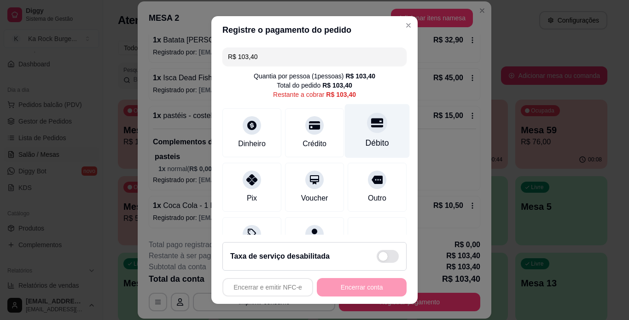
click at [355, 130] on div "Débito" at bounding box center [377, 131] width 65 height 54
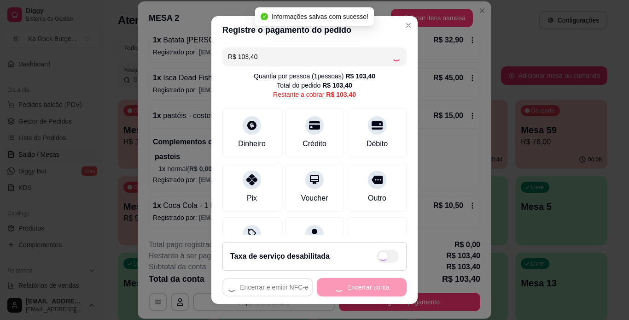
type input "R$ 0,00"
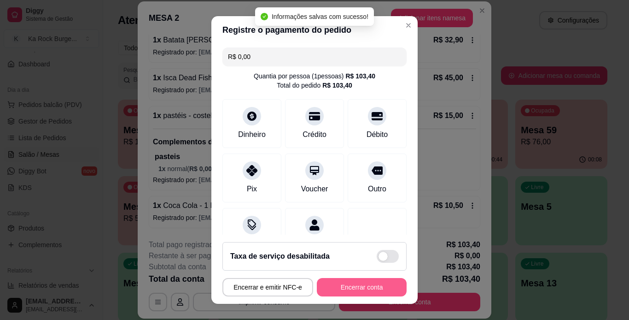
click at [362, 285] on button "Encerrar conta" at bounding box center [362, 287] width 90 height 18
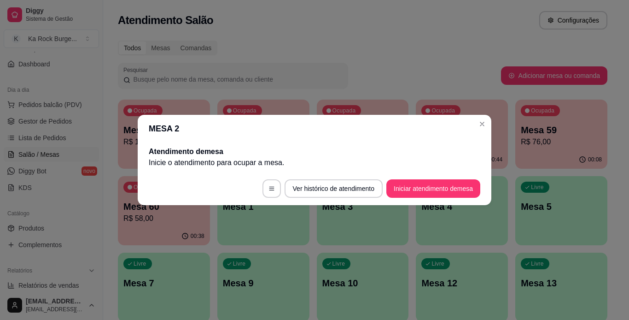
scroll to position [0, 0]
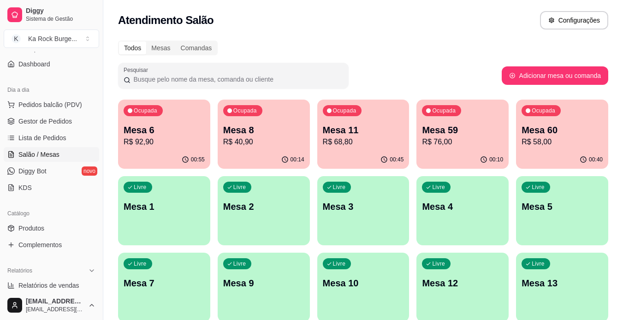
click at [146, 139] on p "R$ 92,90" at bounding box center [163, 141] width 81 height 11
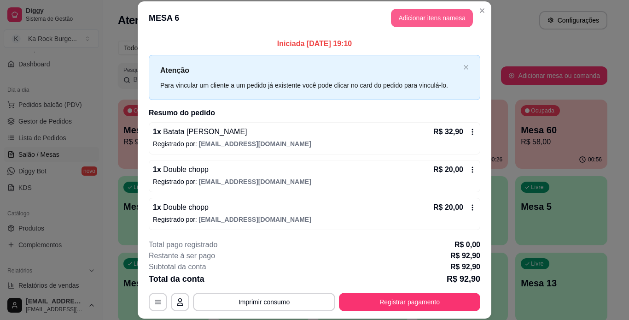
click at [407, 20] on button "Adicionar itens na mesa" at bounding box center [432, 18] width 82 height 18
click at [507, 46] on div "Nenhum produto adicionado" at bounding box center [520, 131] width 175 height 181
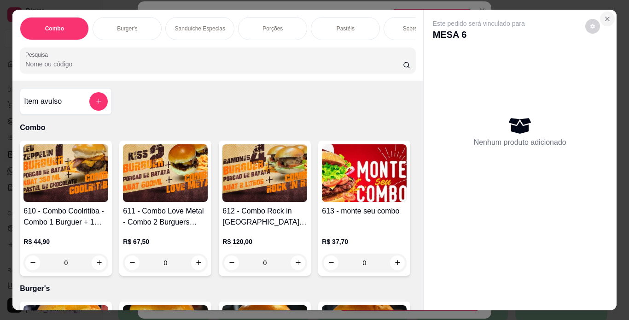
click at [606, 15] on icon "Close" at bounding box center [607, 18] width 7 height 7
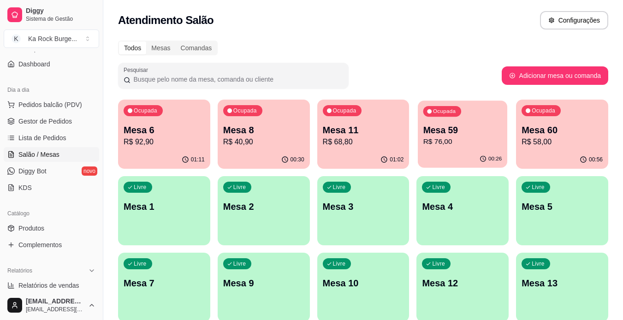
click at [427, 145] on p "R$ 76,00" at bounding box center [462, 141] width 79 height 11
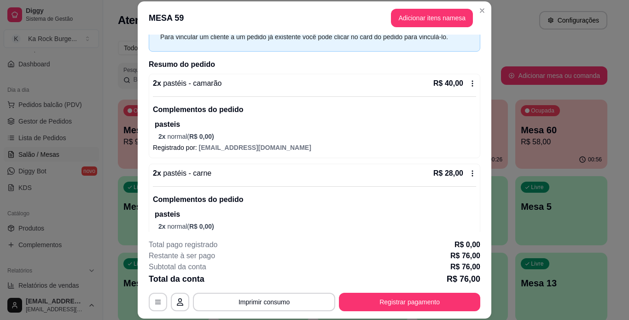
scroll to position [132, 0]
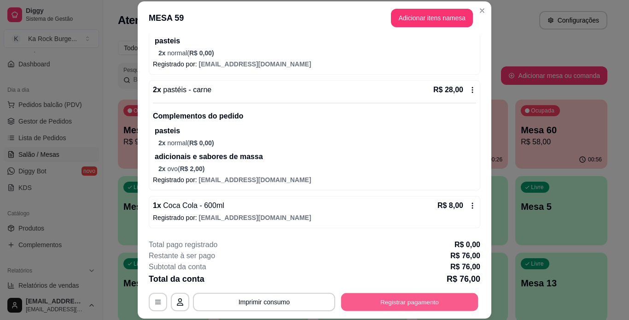
click at [454, 297] on button "Registrar pagamento" at bounding box center [409, 302] width 137 height 18
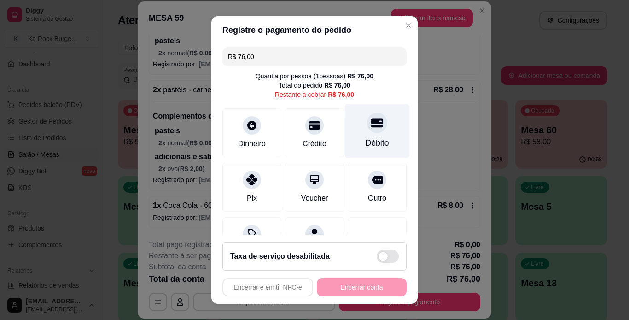
click at [371, 126] on icon at bounding box center [377, 122] width 12 height 9
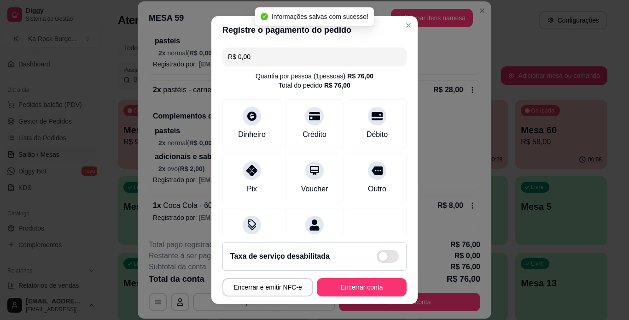
type input "R$ 0,00"
click at [376, 293] on button "Encerrar conta" at bounding box center [362, 287] width 90 height 18
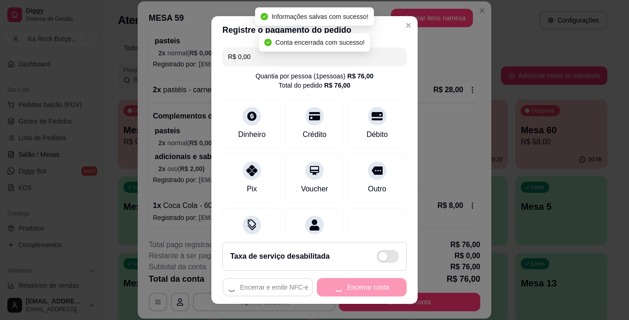
scroll to position [0, 0]
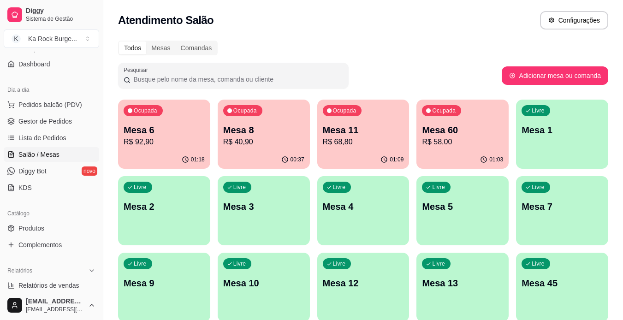
click at [284, 145] on p "R$ 40,90" at bounding box center [263, 141] width 81 height 11
click at [57, 118] on span "Gestor de Pedidos" at bounding box center [44, 121] width 53 height 9
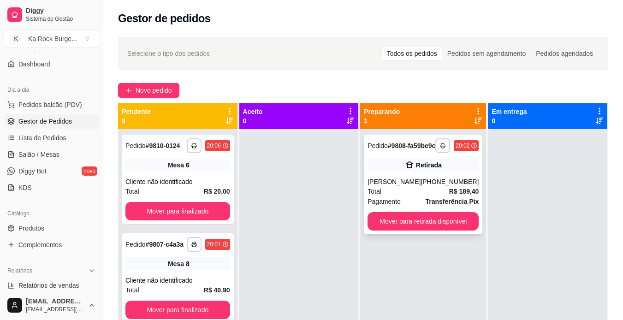
click at [433, 186] on div "[PHONE_NUMBER]" at bounding box center [449, 181] width 58 height 9
click at [399, 194] on div "Total R$ 189,40" at bounding box center [422, 191] width 111 height 10
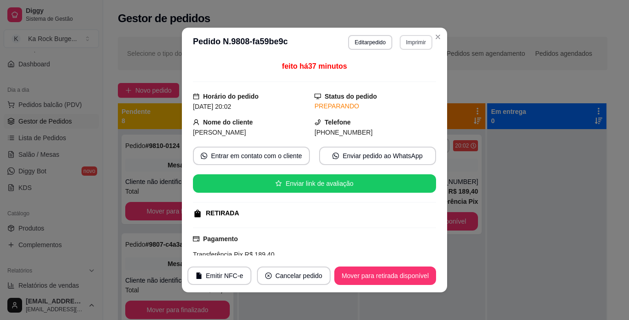
click at [414, 40] on button "Imprimir" at bounding box center [416, 42] width 33 height 15
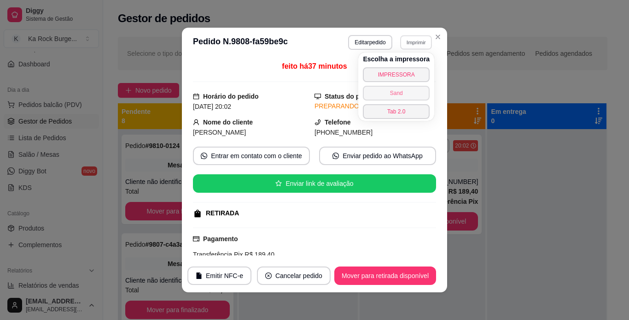
click at [398, 94] on button "Sand" at bounding box center [396, 93] width 67 height 15
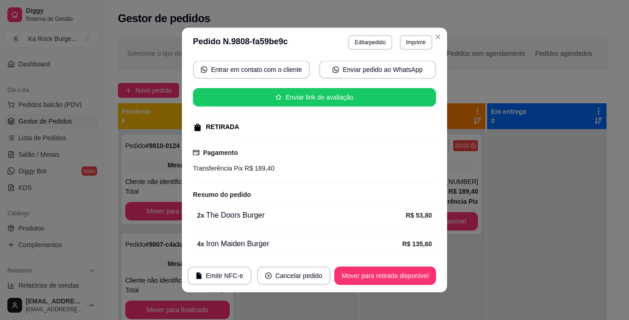
scroll to position [120, 0]
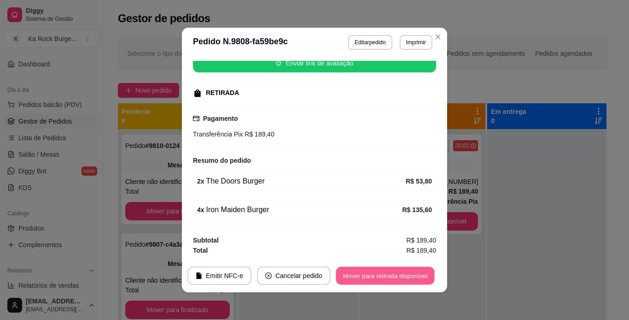
click at [391, 276] on button "Mover para retirada disponível" at bounding box center [385, 276] width 99 height 18
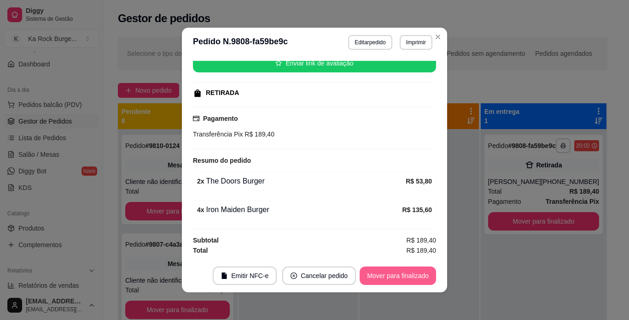
click at [397, 279] on button "Mover para finalizado" at bounding box center [398, 275] width 76 height 18
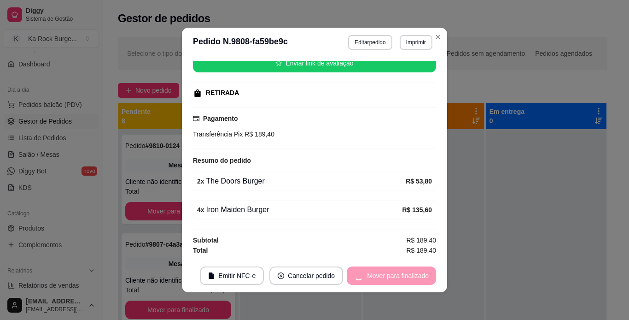
scroll to position [99, 0]
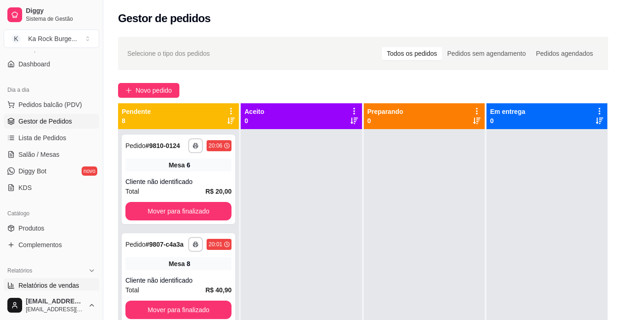
click at [44, 287] on span "Relatórios de vendas" at bounding box center [48, 285] width 61 height 9
select select "ALL"
select select "0"
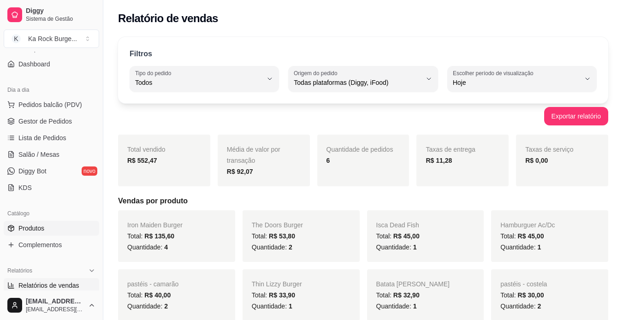
click at [37, 229] on span "Produtos" at bounding box center [31, 227] width 26 height 9
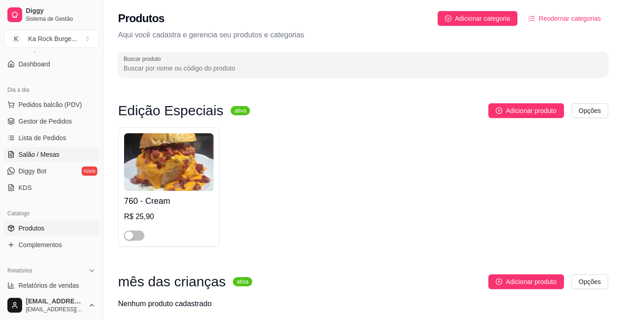
click at [46, 152] on span "Salão / Mesas" at bounding box center [38, 154] width 41 height 9
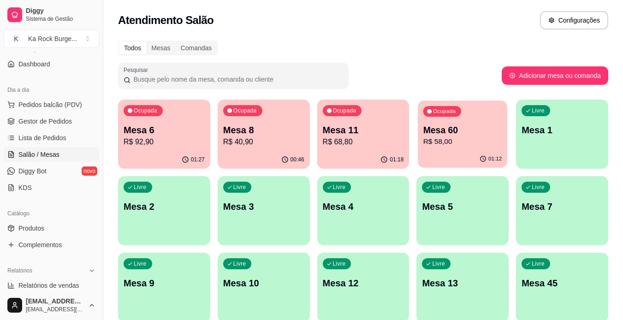
click at [454, 150] on div "Ocupada Mesa 60 R$ 58,00" at bounding box center [461, 125] width 89 height 50
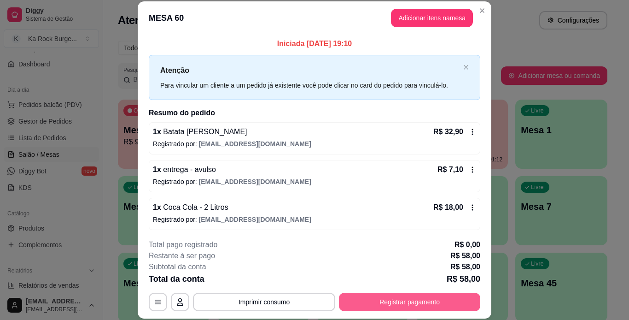
click at [405, 307] on button "Registrar pagamento" at bounding box center [409, 302] width 141 height 18
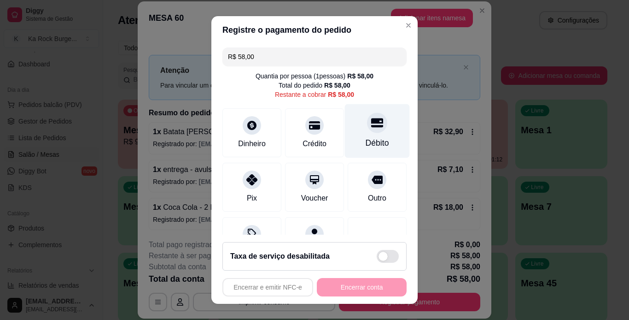
click at [370, 142] on div "Débito" at bounding box center [377, 143] width 23 height 12
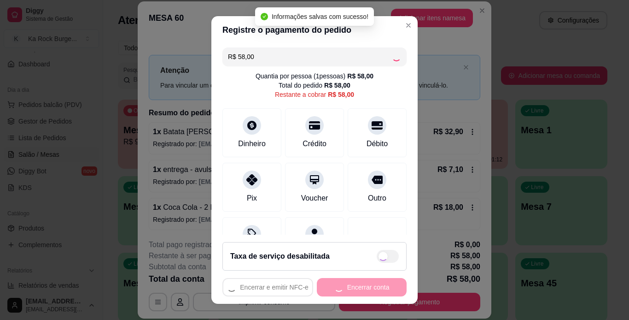
type input "R$ 0,00"
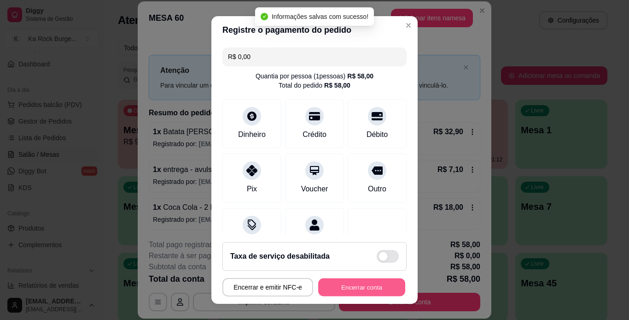
click at [380, 285] on button "Encerrar conta" at bounding box center [361, 287] width 87 height 18
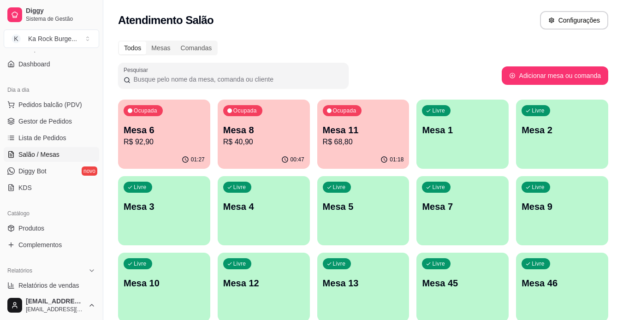
click at [352, 153] on div "01:18" at bounding box center [363, 160] width 92 height 18
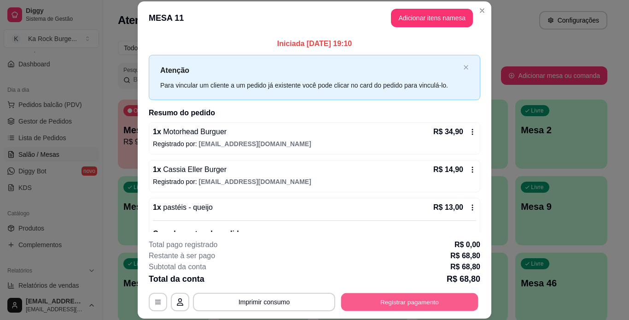
click at [377, 299] on button "Registrar pagamento" at bounding box center [409, 302] width 137 height 18
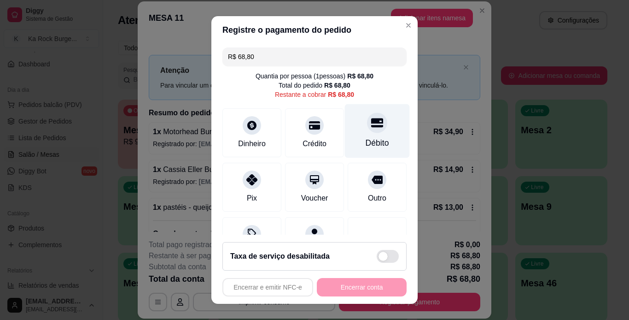
click at [364, 133] on div "Débito" at bounding box center [377, 131] width 65 height 54
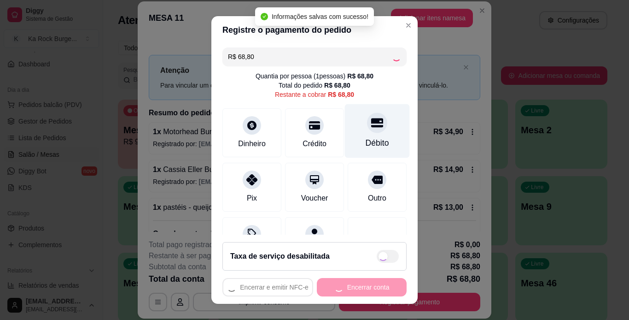
type input "R$ 0,00"
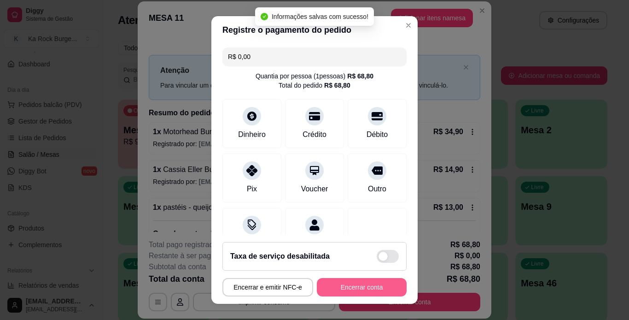
click at [354, 286] on button "Encerrar conta" at bounding box center [362, 287] width 90 height 18
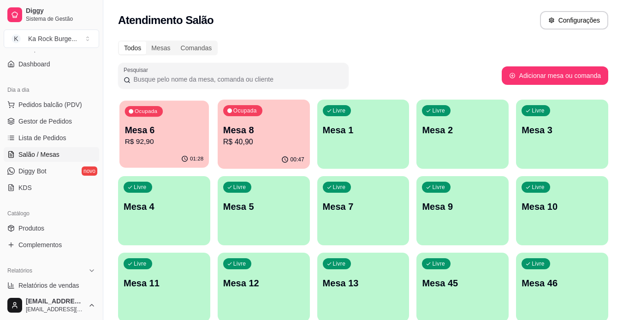
click at [182, 147] on p "R$ 92,90" at bounding box center [164, 141] width 79 height 11
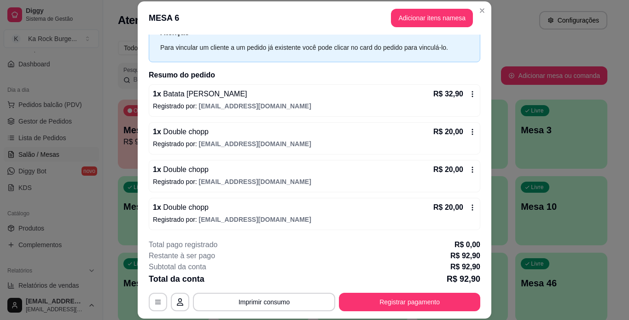
scroll to position [40, 0]
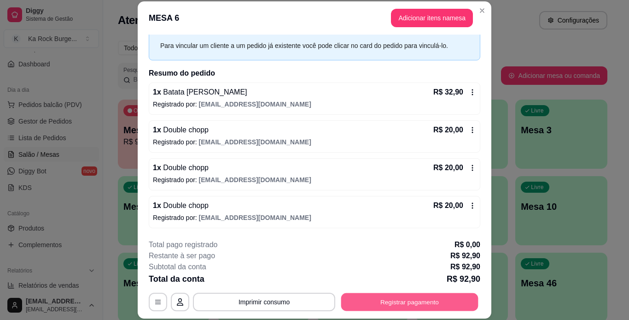
click at [425, 295] on button "Registrar pagamento" at bounding box center [409, 302] width 137 height 18
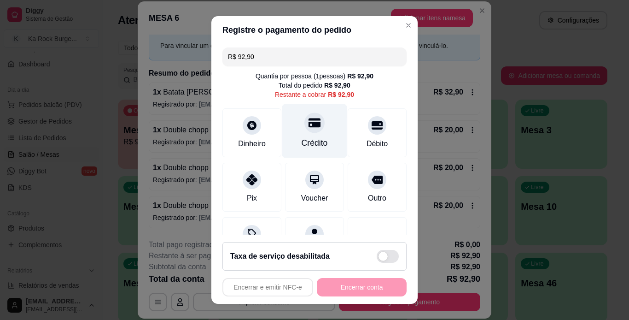
click at [305, 143] on div "Crédito" at bounding box center [315, 143] width 26 height 12
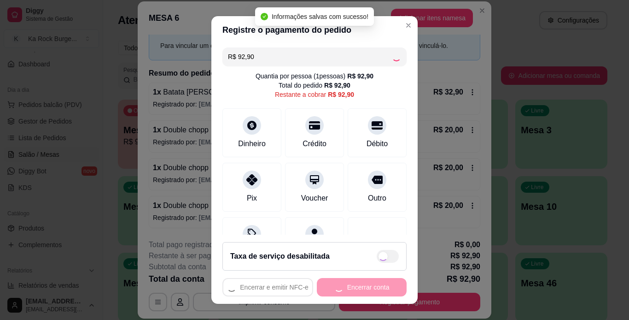
type input "R$ 0,00"
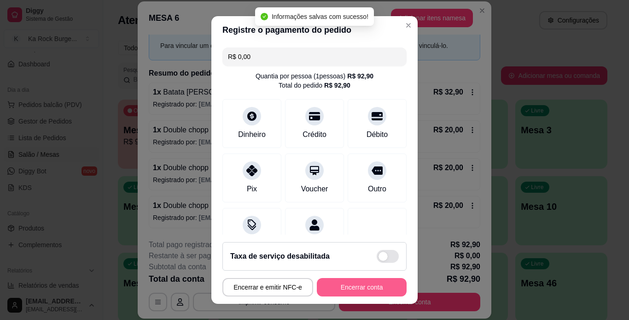
click at [375, 282] on button "Encerrar conta" at bounding box center [362, 287] width 90 height 18
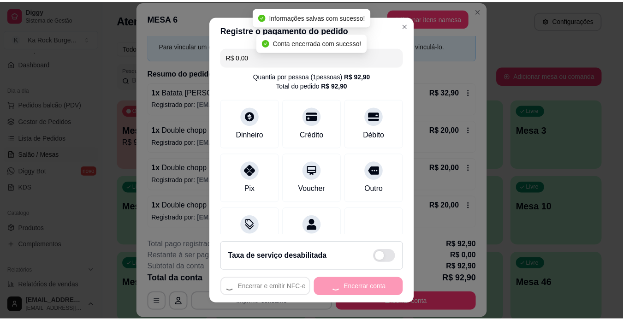
scroll to position [0, 0]
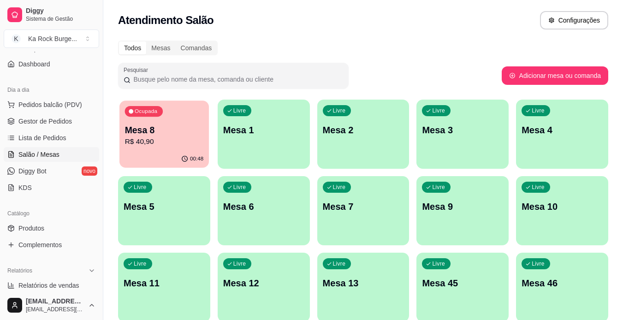
click at [162, 149] on div "Ocupada Mesa 8 R$ 40,90" at bounding box center [163, 125] width 89 height 50
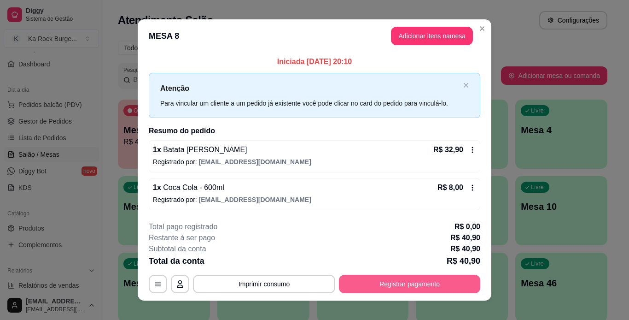
click at [370, 282] on button "Registrar pagamento" at bounding box center [409, 284] width 141 height 18
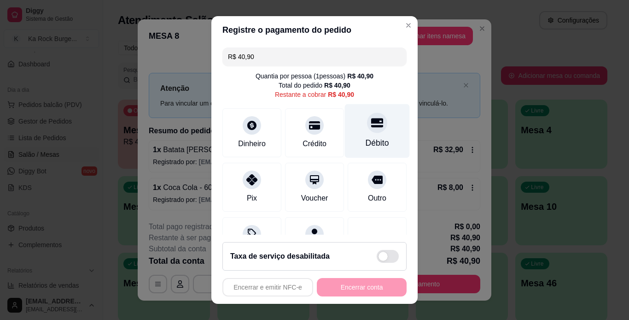
click at [355, 133] on div "Débito" at bounding box center [377, 131] width 65 height 54
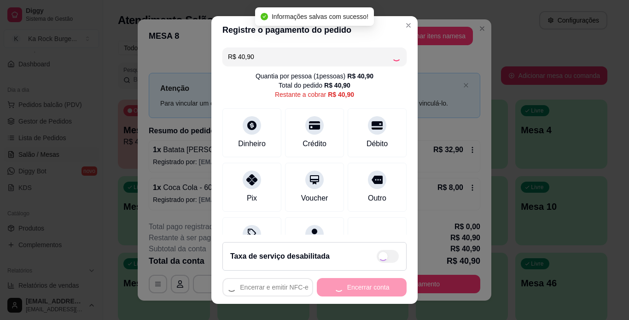
type input "R$ 0,00"
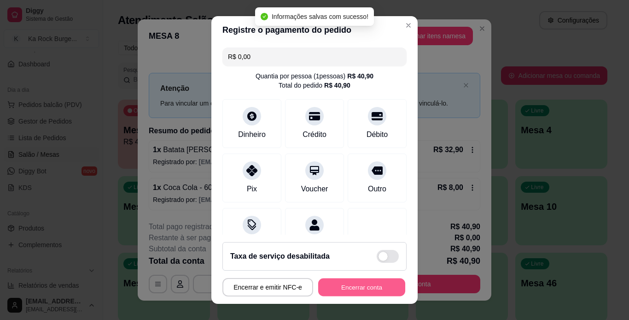
click at [339, 290] on button "Encerrar conta" at bounding box center [361, 287] width 87 height 18
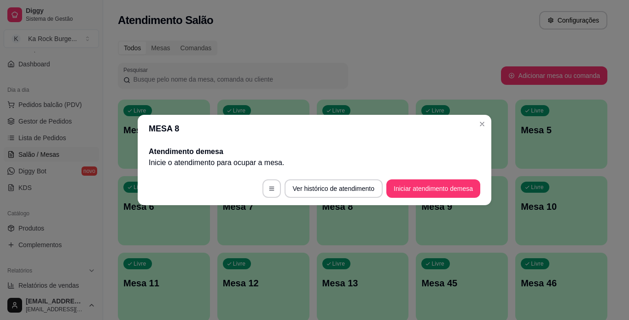
click at [429, 147] on h2 "Atendimento de mesa" at bounding box center [315, 151] width 332 height 11
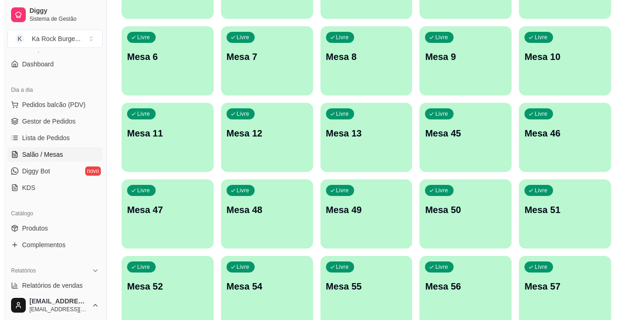
scroll to position [152, 0]
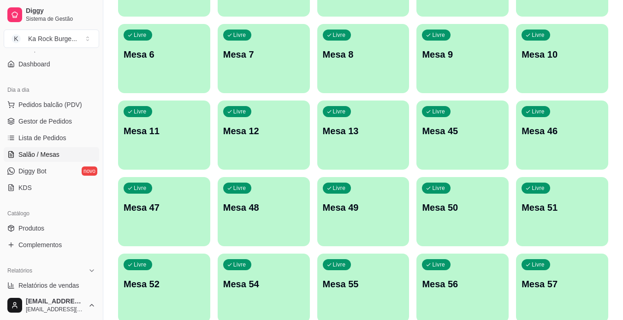
click at [548, 273] on div "Livre Mesa 57" at bounding box center [562, 282] width 92 height 58
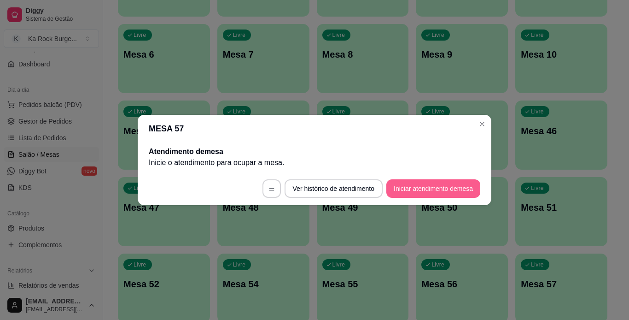
click at [455, 190] on button "Iniciar atendimento de mesa" at bounding box center [434, 188] width 94 height 18
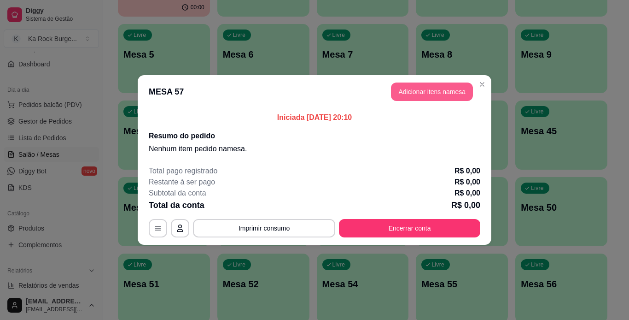
click at [424, 87] on button "Adicionar itens na mesa" at bounding box center [432, 91] width 82 height 18
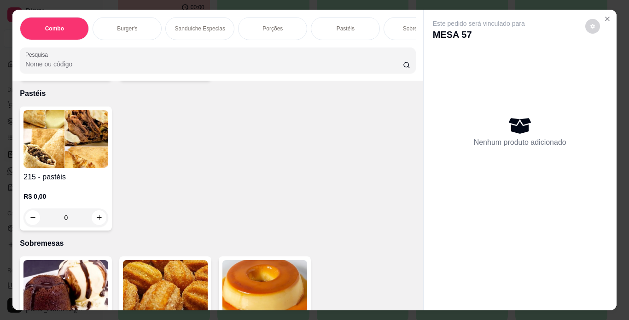
scroll to position [2537, 0]
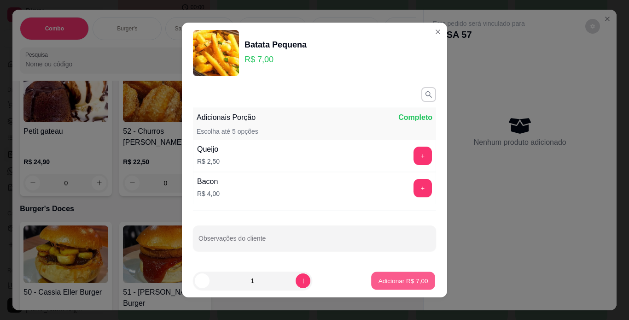
click at [403, 276] on button "Adicionar R$ 7,00" at bounding box center [403, 281] width 64 height 18
type input "1"
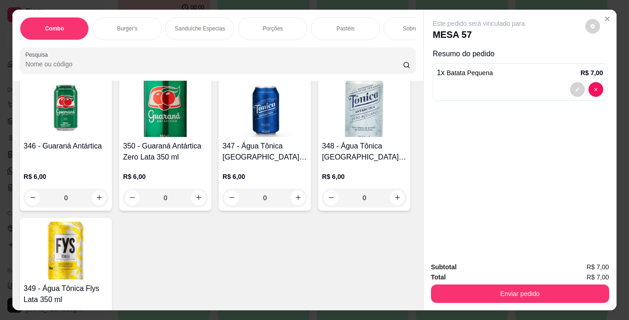
scroll to position [4293, 0]
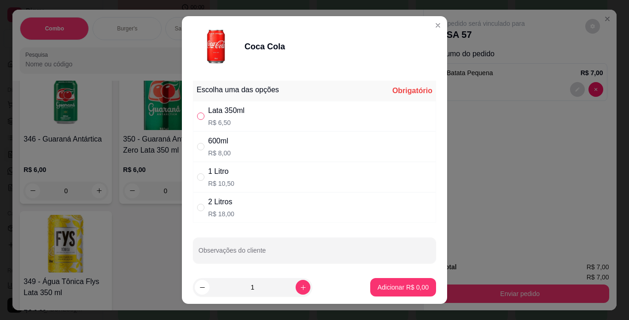
click at [197, 116] on input "" at bounding box center [200, 115] width 7 height 7
radio input "true"
click at [378, 289] on p "Adicionar R$ 6,50" at bounding box center [403, 286] width 51 height 9
type input "1"
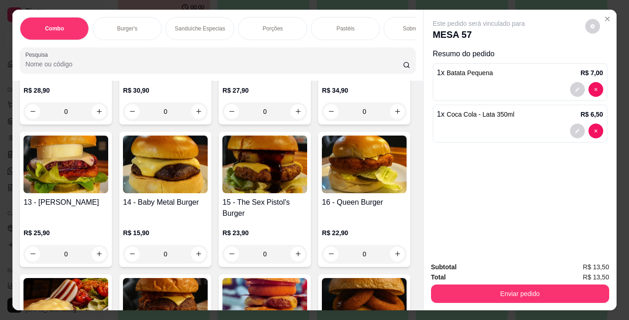
scroll to position [390, 0]
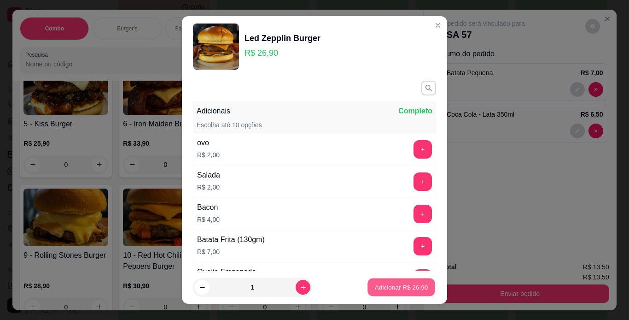
click at [385, 289] on p "Adicionar R$ 26,90" at bounding box center [401, 287] width 53 height 9
type input "1"
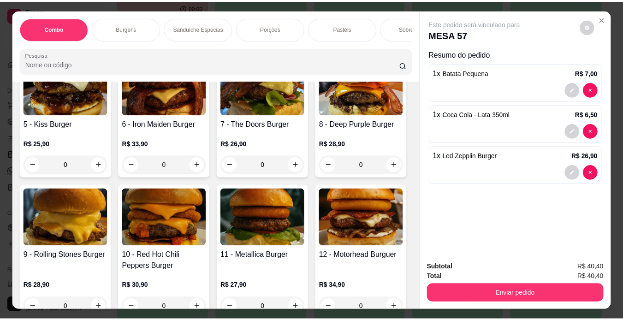
scroll to position [372, 0]
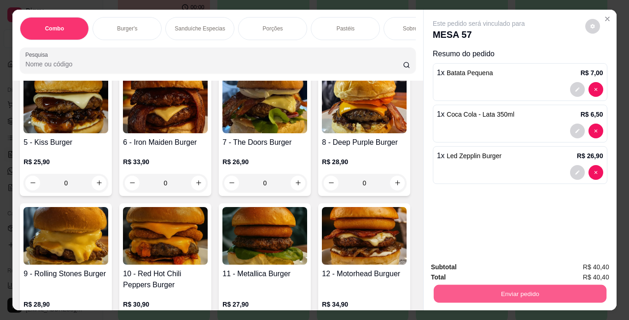
click at [474, 288] on button "Enviar pedido" at bounding box center [520, 294] width 173 height 18
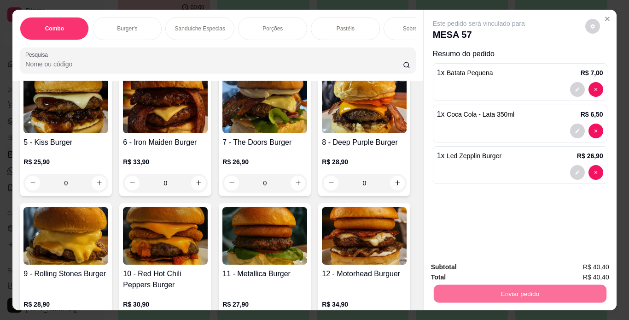
click at [594, 268] on button "Enviar pedido" at bounding box center [585, 267] width 51 height 17
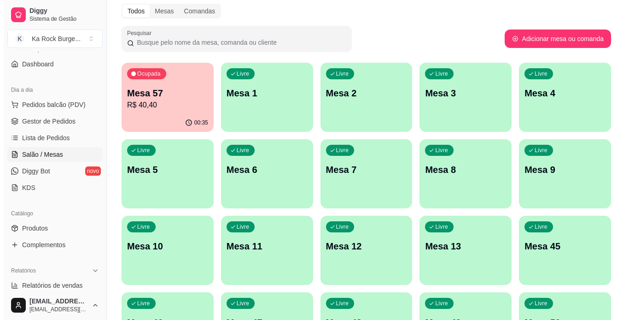
scroll to position [8, 0]
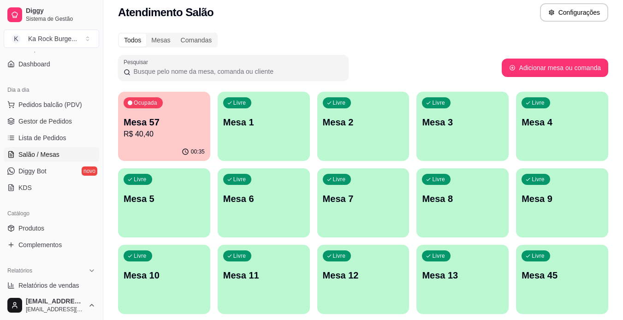
click at [282, 141] on div "Livre Mesa 1" at bounding box center [263, 121] width 92 height 58
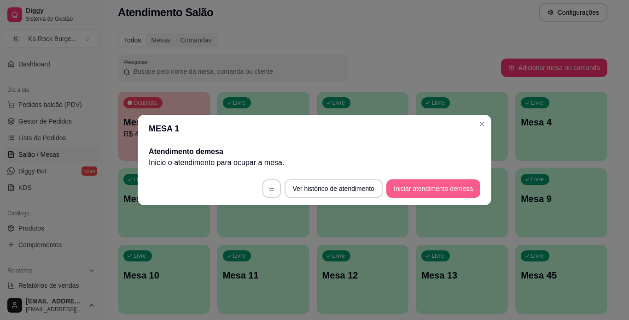
click at [432, 192] on button "Iniciar atendimento de mesa" at bounding box center [434, 188] width 94 height 18
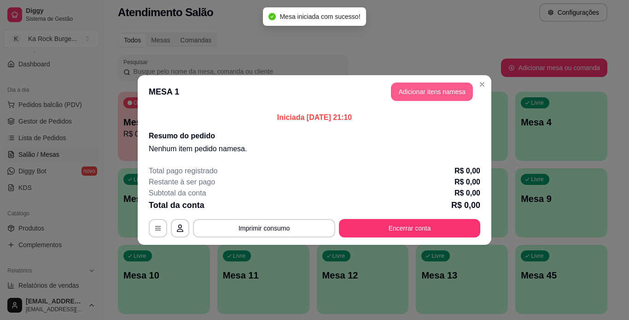
click at [427, 88] on button "Adicionar itens na mesa" at bounding box center [432, 91] width 82 height 18
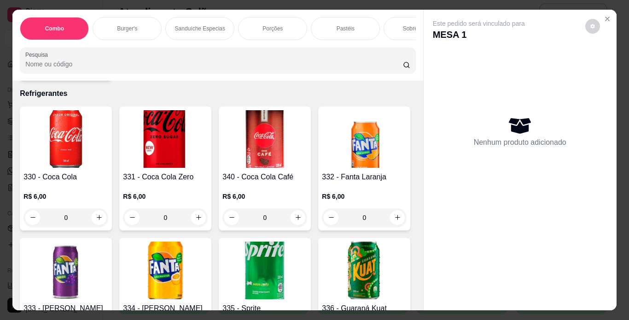
scroll to position [3512, 0]
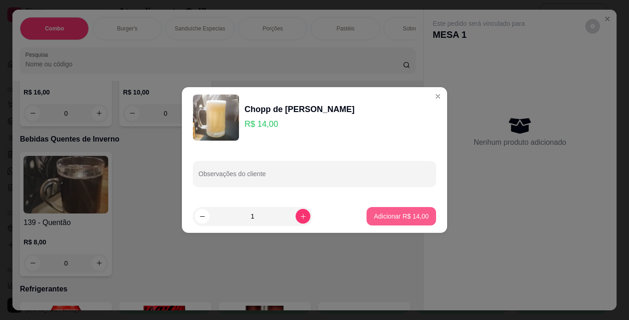
click at [388, 212] on p "Adicionar R$ 14,00" at bounding box center [401, 215] width 55 height 9
type input "1"
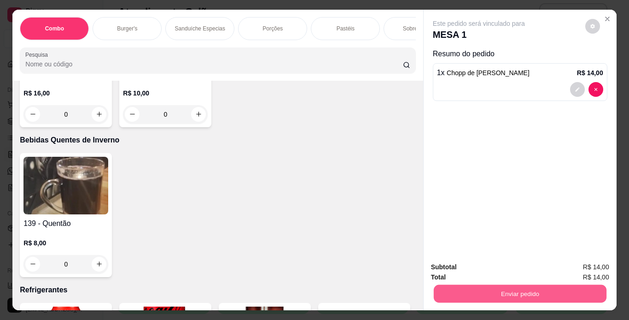
click at [444, 286] on button "Enviar pedido" at bounding box center [520, 294] width 173 height 18
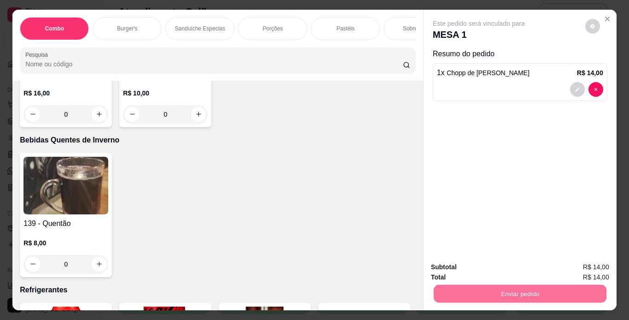
click at [576, 270] on button "Enviar pedido" at bounding box center [585, 268] width 52 height 18
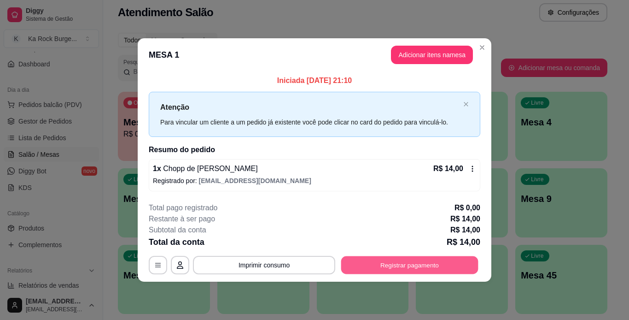
click at [448, 264] on button "Registrar pagamento" at bounding box center [409, 265] width 137 height 18
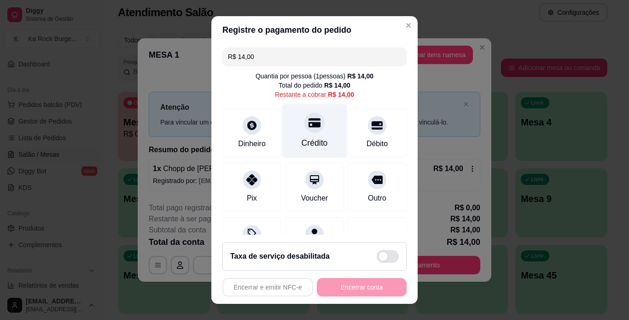
click at [320, 141] on div "Crédito" at bounding box center [314, 131] width 65 height 54
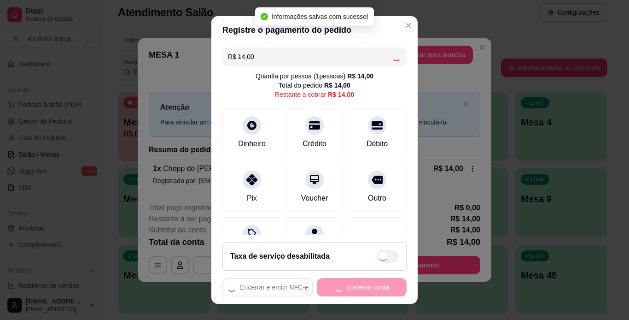
type input "R$ 0,00"
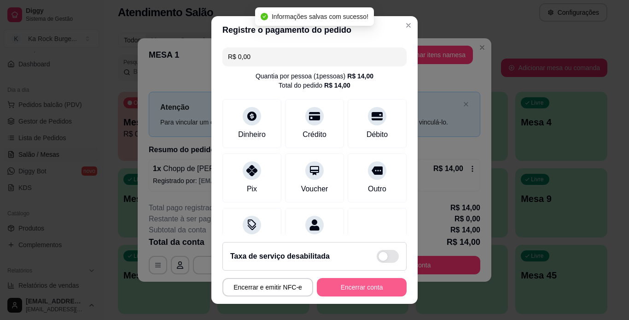
click at [349, 290] on button "Encerrar conta" at bounding box center [362, 287] width 90 height 18
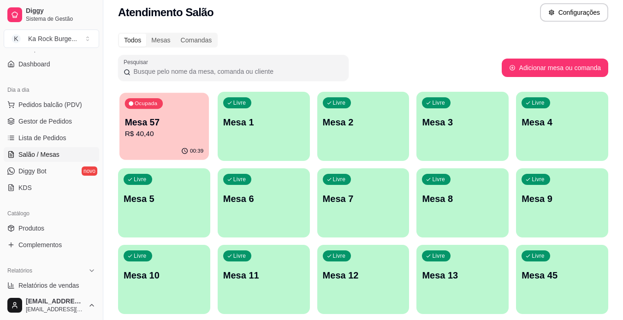
click at [164, 136] on p "R$ 40,40" at bounding box center [164, 134] width 79 height 11
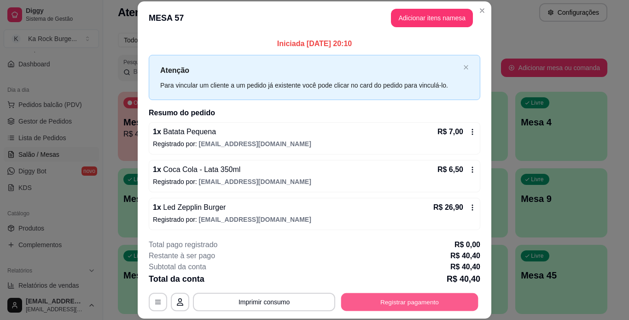
click at [379, 307] on button "Registrar pagamento" at bounding box center [409, 302] width 137 height 18
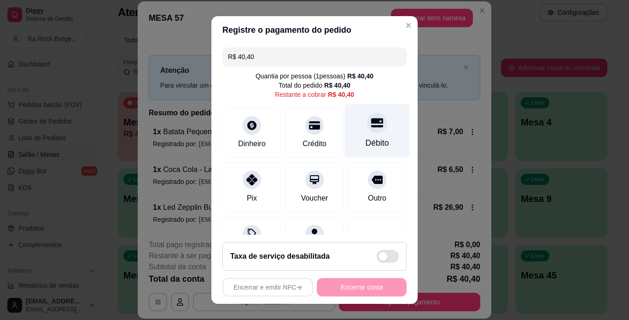
click at [360, 151] on div "Débito" at bounding box center [377, 131] width 65 height 54
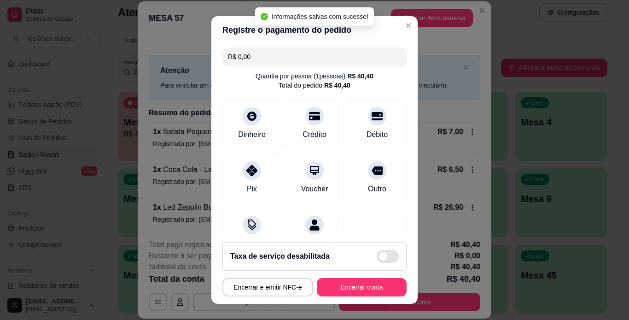
type input "R$ 0,00"
click at [370, 282] on button "Encerrar conta" at bounding box center [361, 287] width 87 height 18
